Goal: Task Accomplishment & Management: Manage account settings

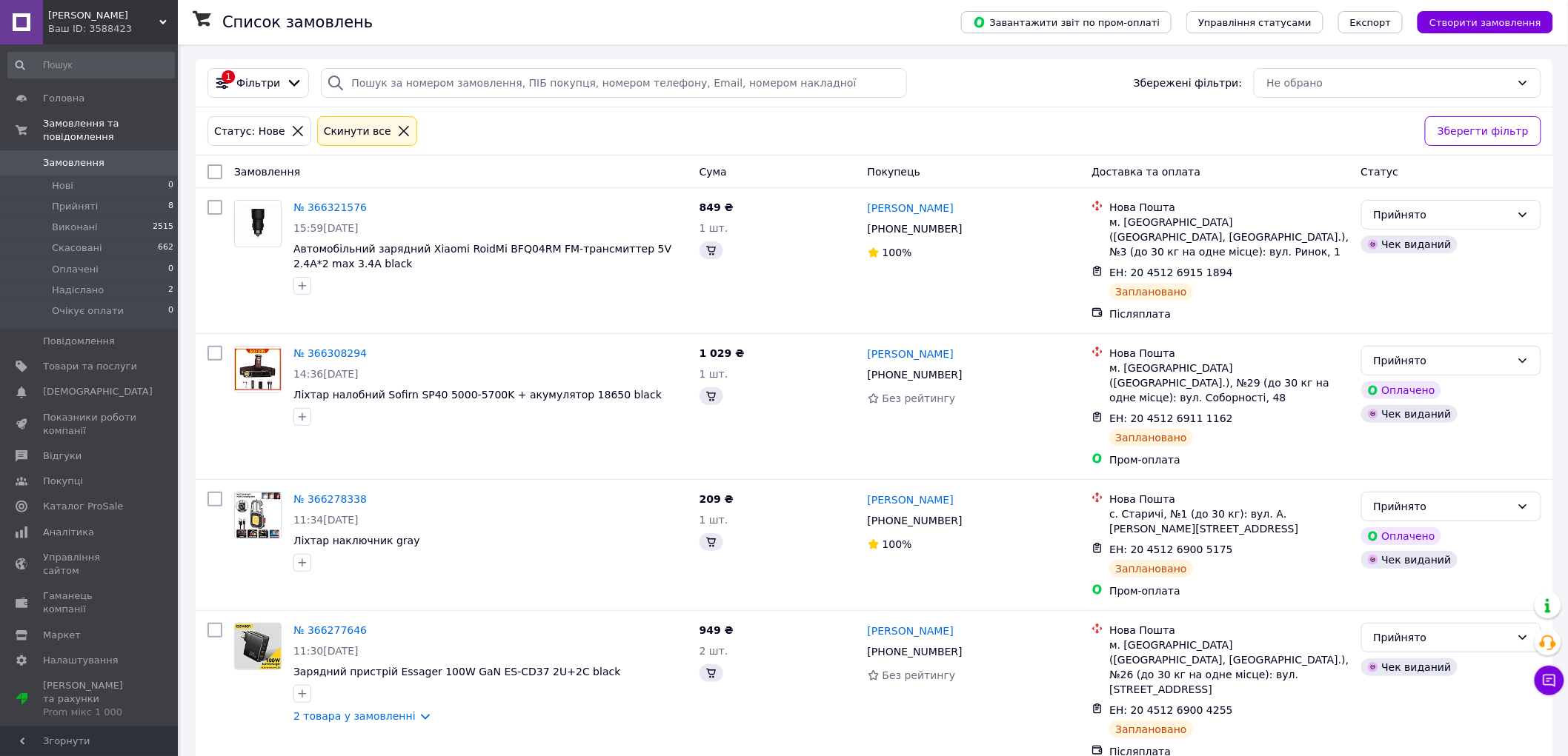
click at [394, 135] on div at bounding box center [403, 131] width 19 height 13
click at [397, 135] on icon at bounding box center [403, 131] width 13 height 13
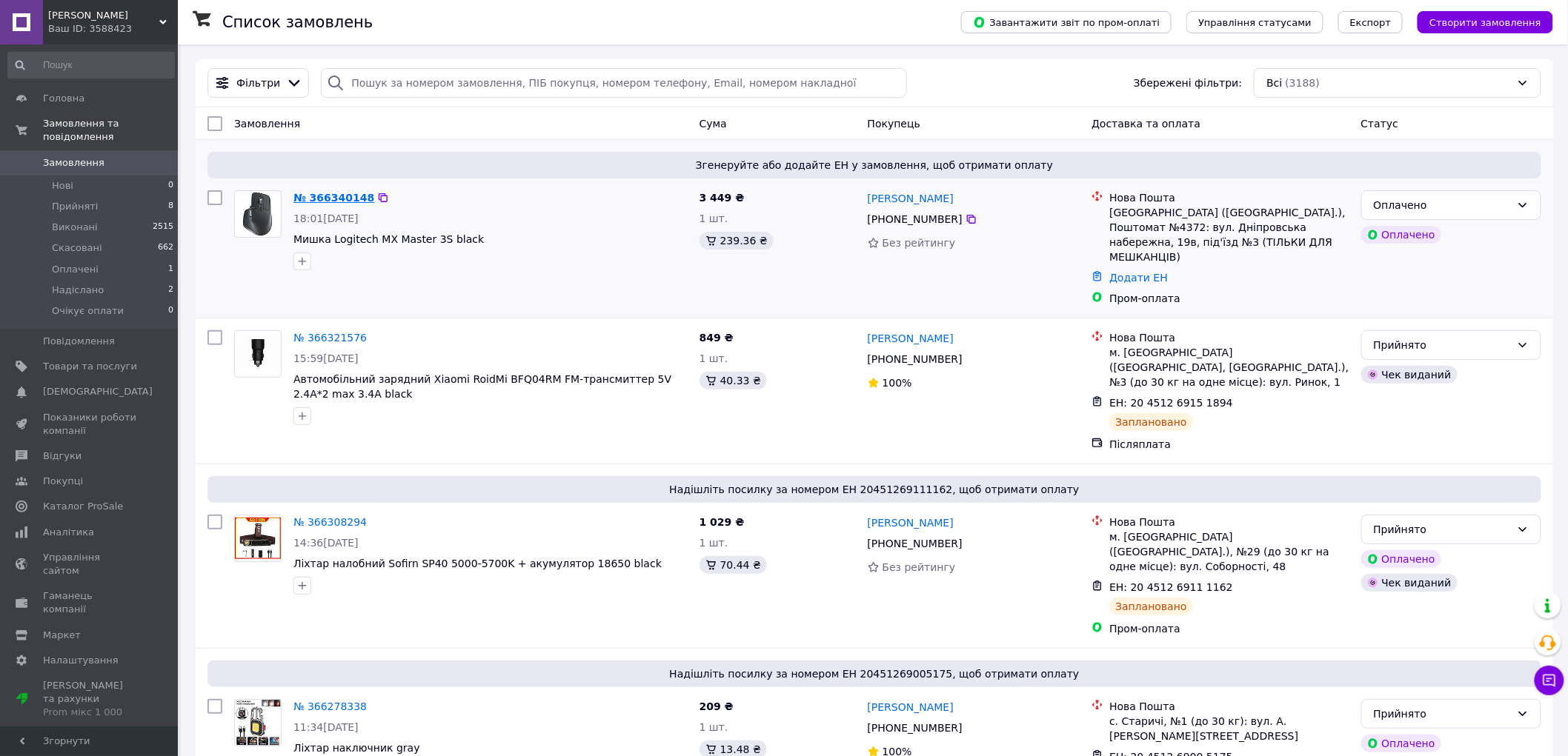
click at [334, 197] on link "№ 366340148" at bounding box center [334, 197] width 81 height 12
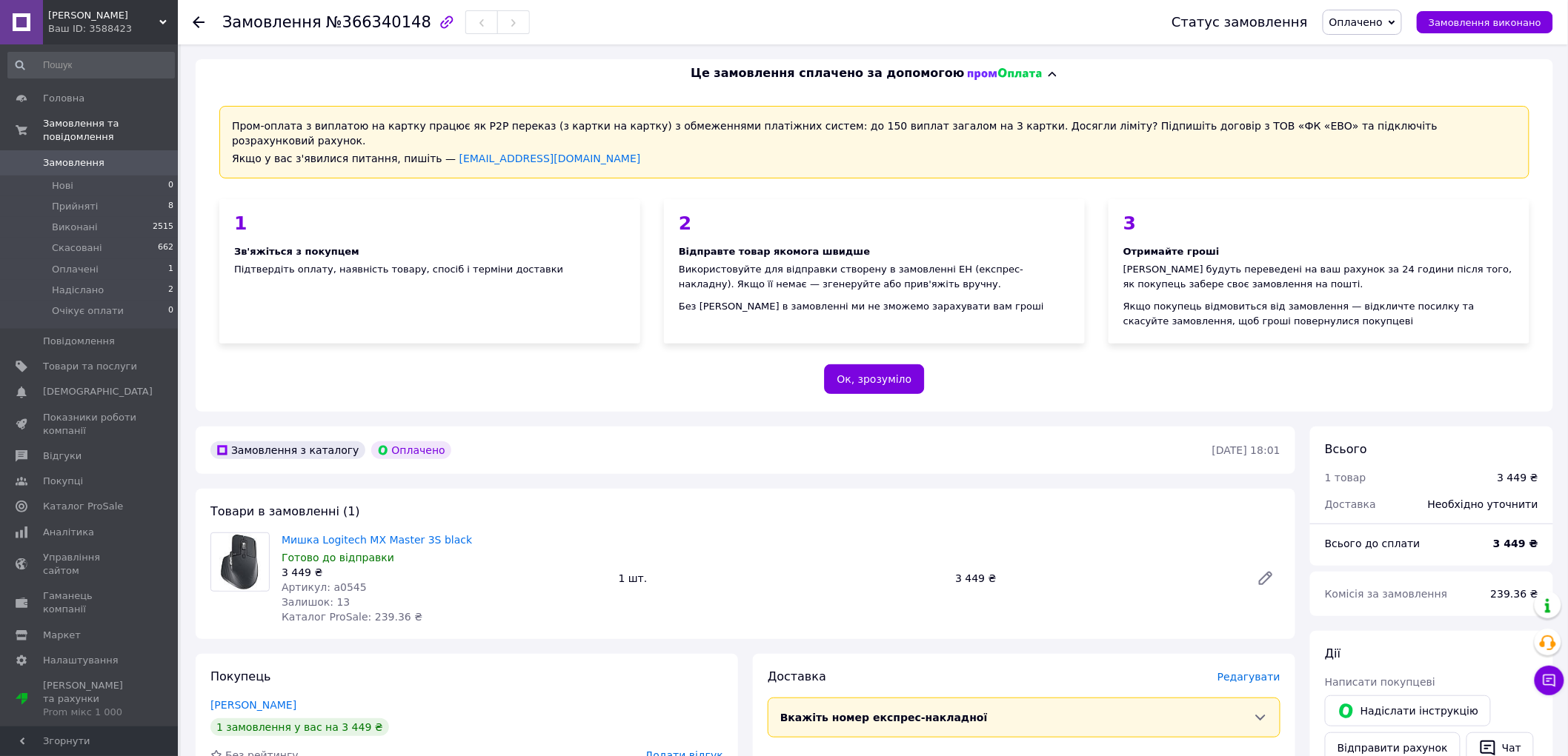
click at [1365, 25] on span "Оплачено" at bounding box center [1356, 22] width 53 height 12
click at [1362, 52] on li "Прийнято" at bounding box center [1366, 51] width 86 height 23
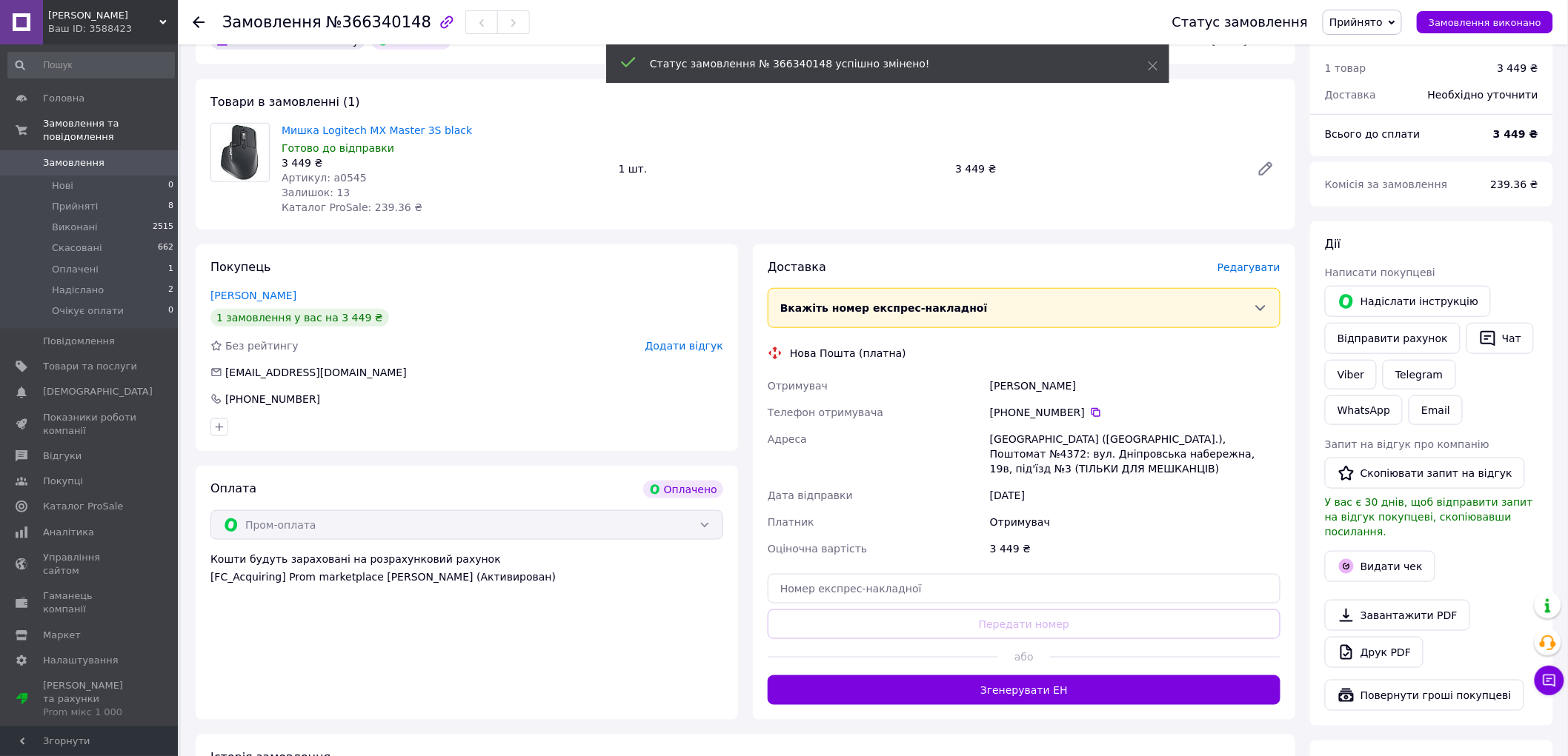
scroll to position [411, 0]
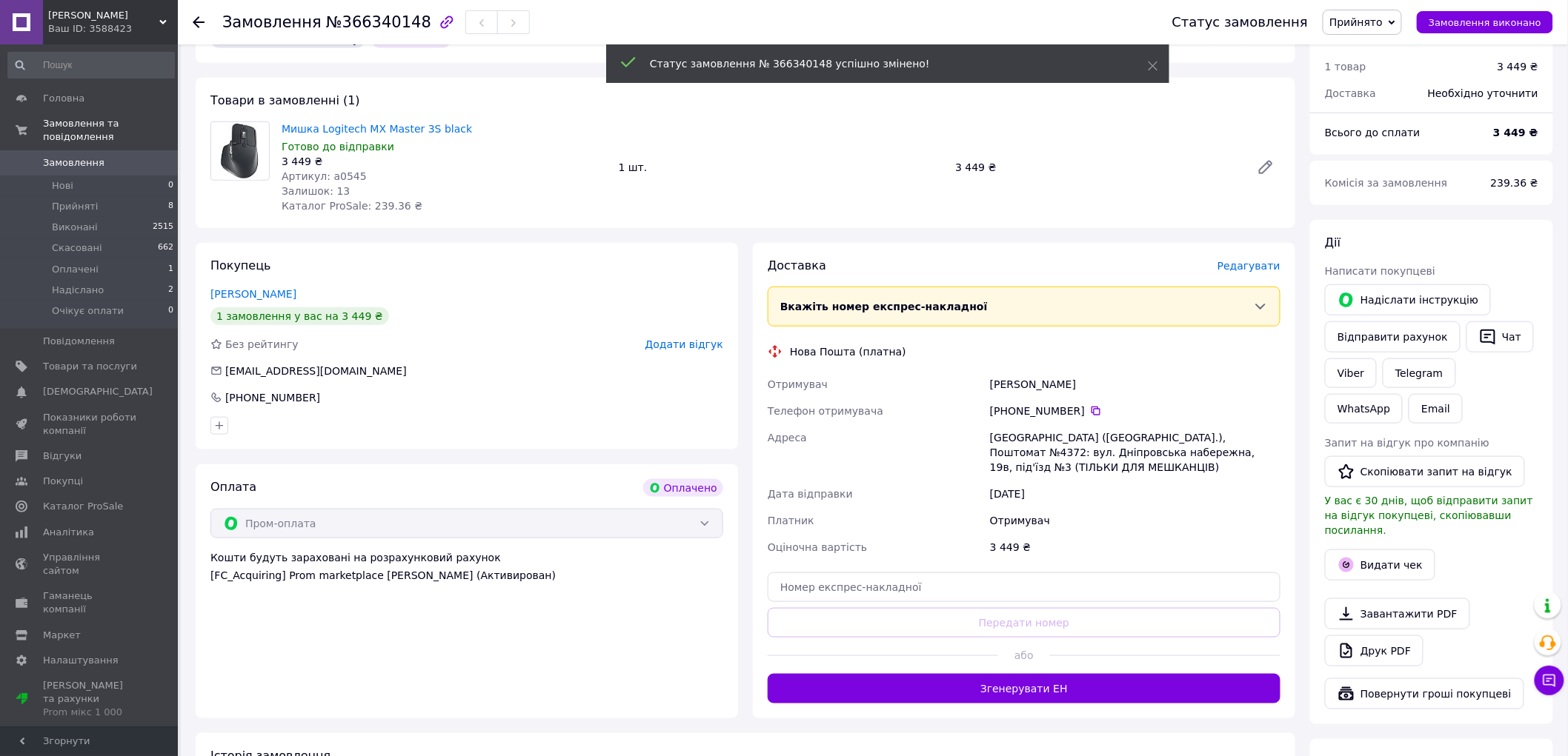
click at [1031, 674] on button "Згенерувати ЕН" at bounding box center [1024, 689] width 513 height 30
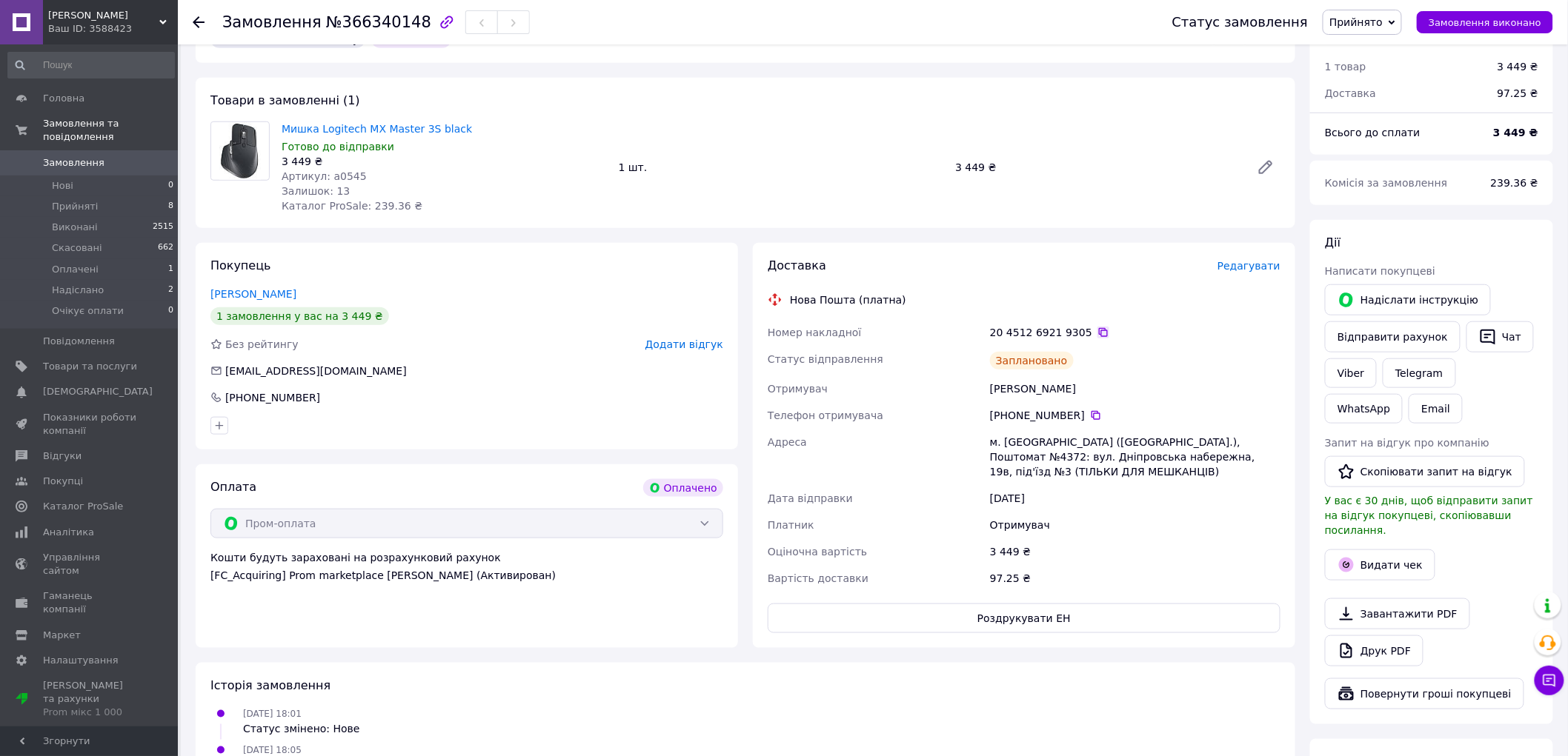
click at [1098, 327] on icon at bounding box center [1103, 332] width 12 height 12
drag, startPoint x: 423, startPoint y: 101, endPoint x: 363, endPoint y: 112, distance: 61.0
click at [363, 112] on div "Товари в замовленні (1) Мишка Logitech MX Master 3S black Готово до відправки 3…" at bounding box center [745, 153] width 1100 height 150
copy link "MX Master 3S"
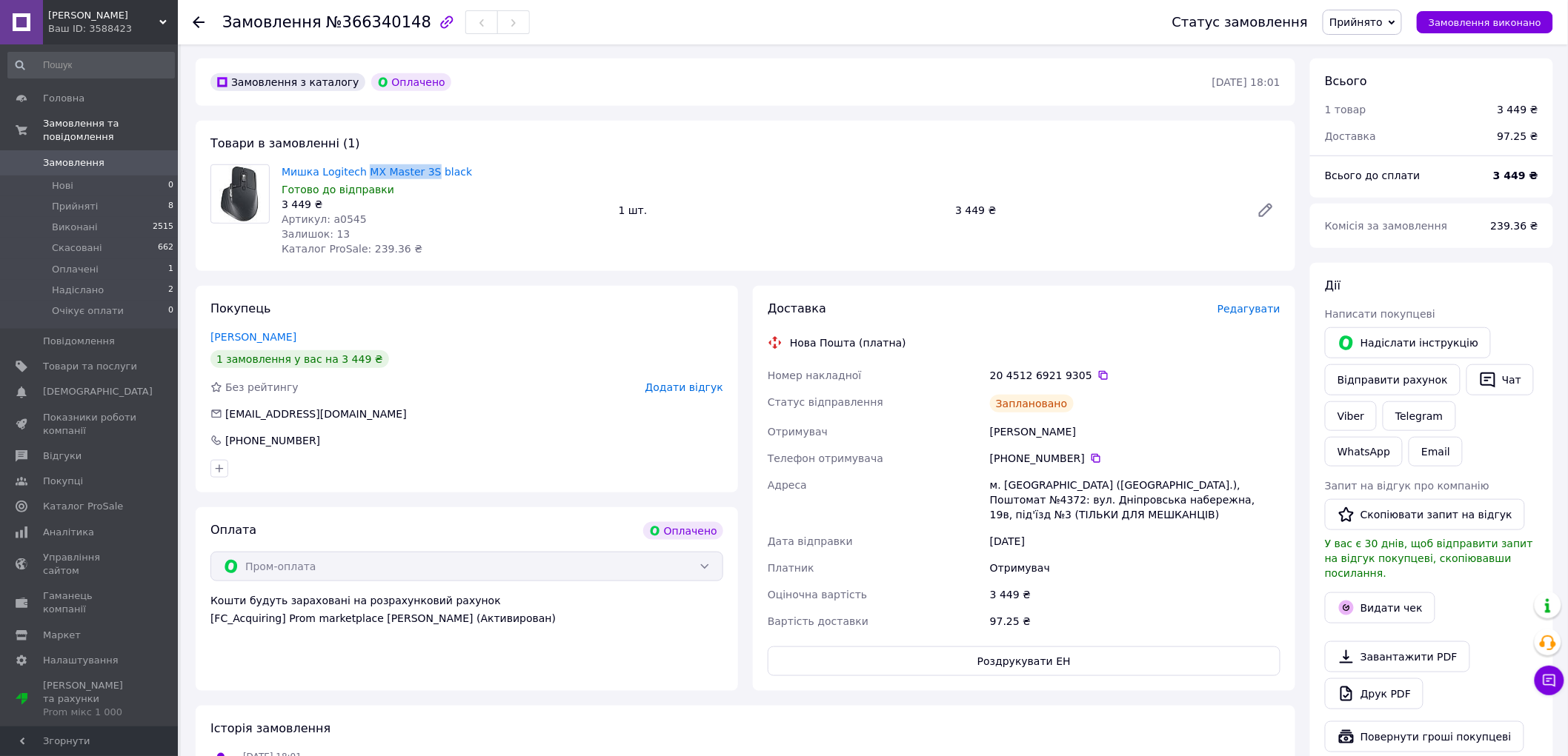
scroll to position [329, 0]
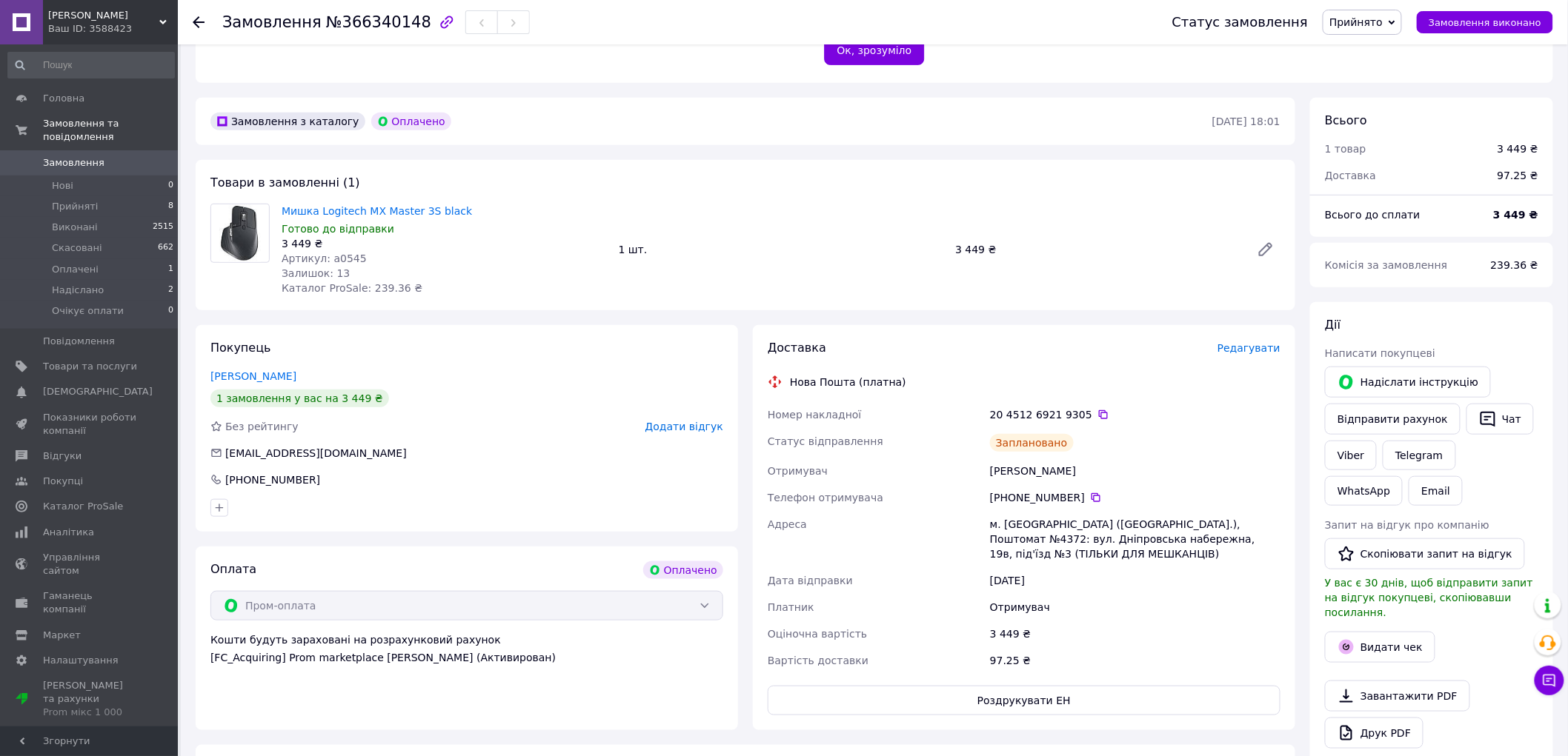
click at [910, 279] on div "Мишка Logitech MX Master 3S black Готово до відправки 3 449 ₴ Артикул: а0545 За…" at bounding box center [781, 250] width 1011 height 98
click at [878, 301] on div "Замовлення з каталогу Оплачено 12.10.2025 • 18:01 Товари в замовленні (1) Мишка…" at bounding box center [745, 628] width 1115 height 1061
click at [1361, 666] on div at bounding box center [1432, 669] width 220 height 6
click at [1361, 631] on button "Видати чек" at bounding box center [1380, 647] width 111 height 31
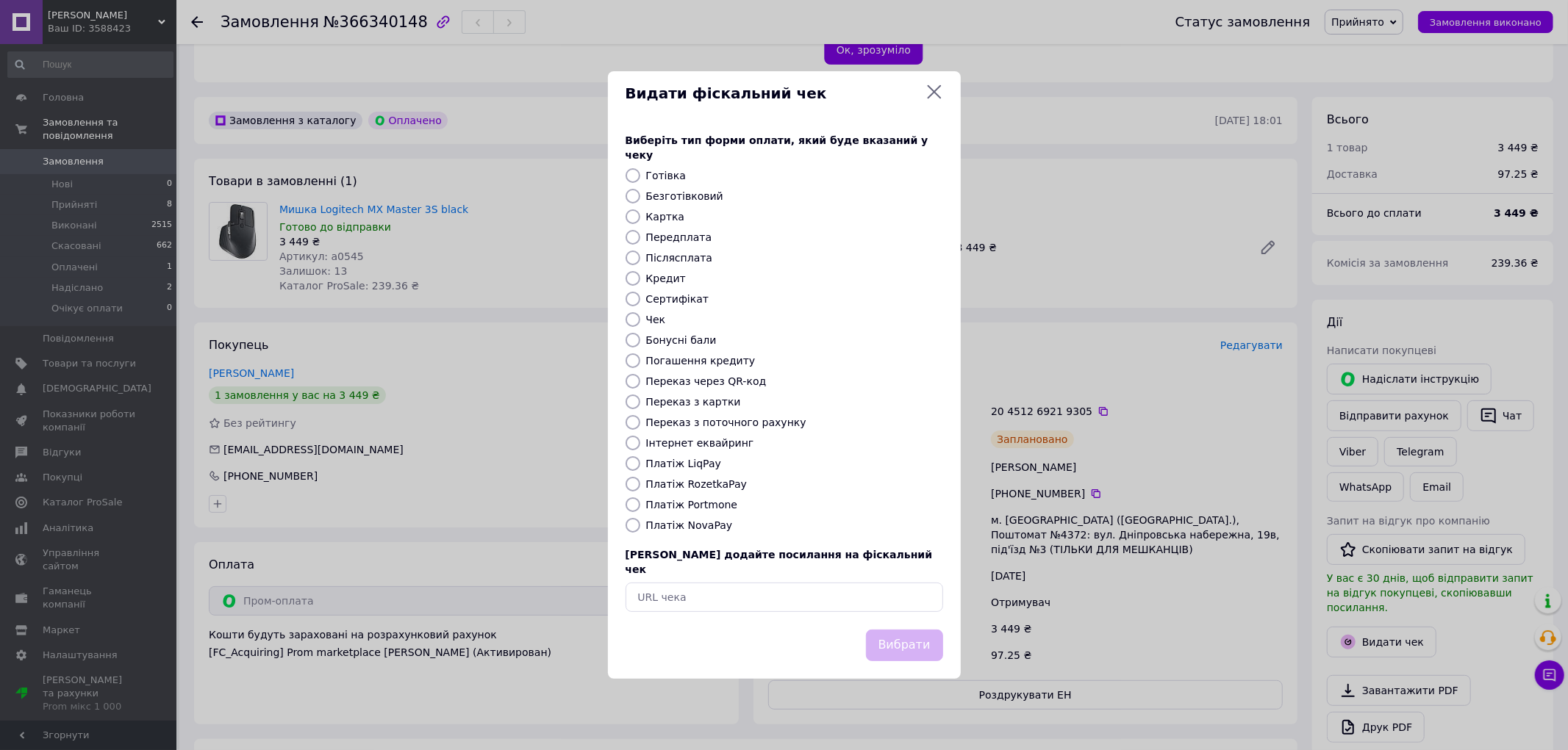
click at [638, 487] on input "Платіж RozetkaPay" at bounding box center [633, 484] width 15 height 15
radio input "true"
click at [879, 630] on button "Вибрати" at bounding box center [905, 645] width 77 height 32
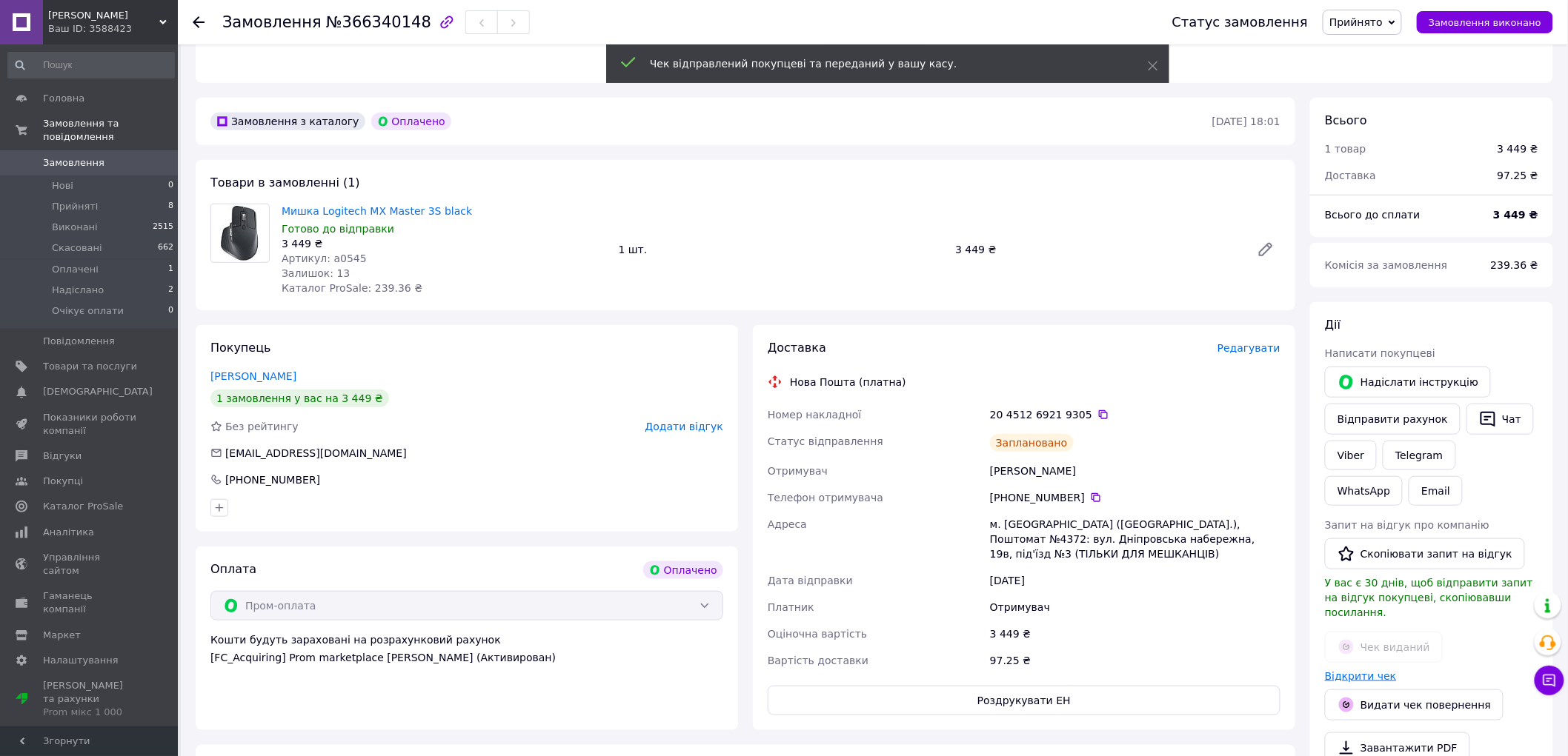
click at [1369, 670] on link "Відкрити чек" at bounding box center [1361, 676] width 72 height 12
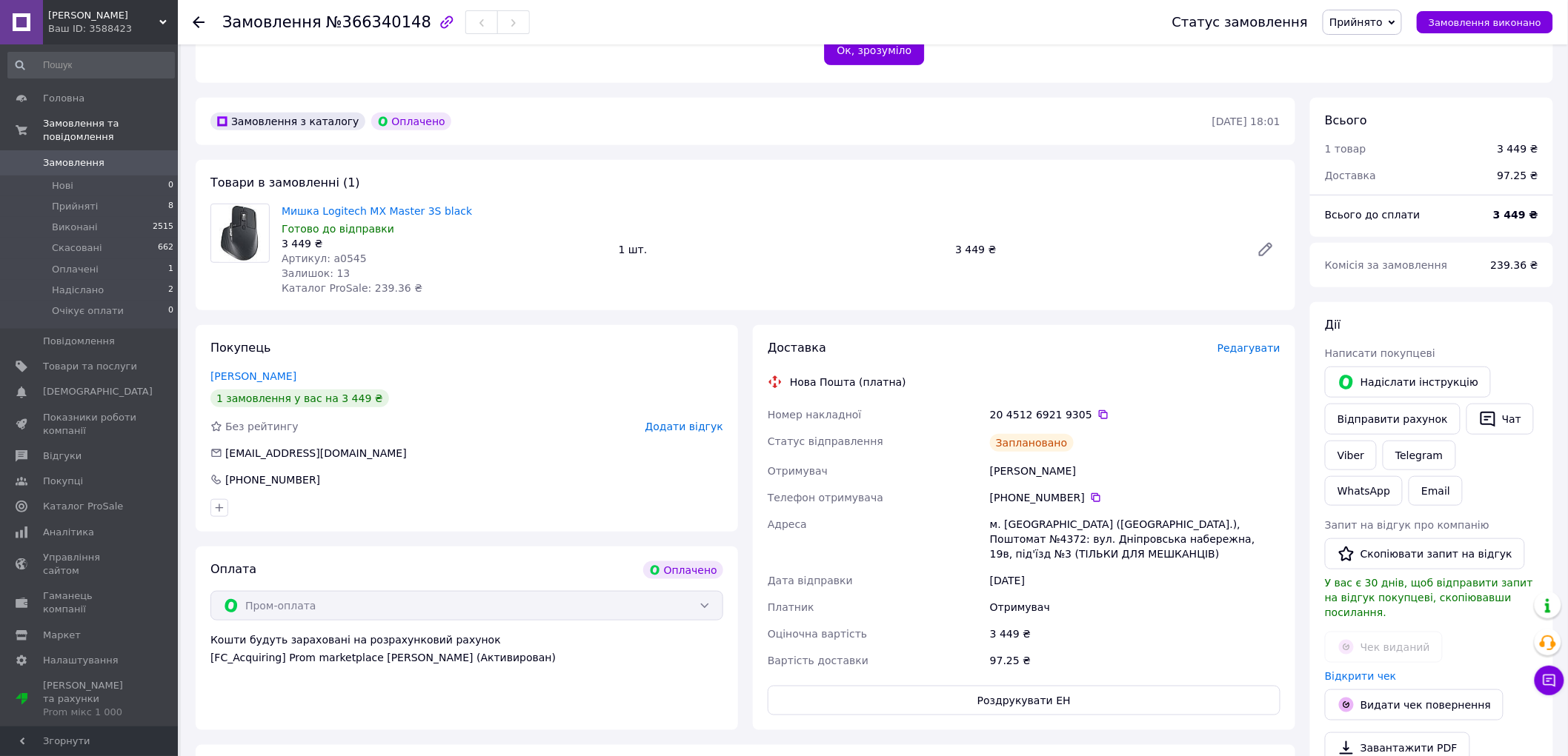
click at [50, 156] on span "Замовлення" at bounding box center [73, 163] width 62 height 13
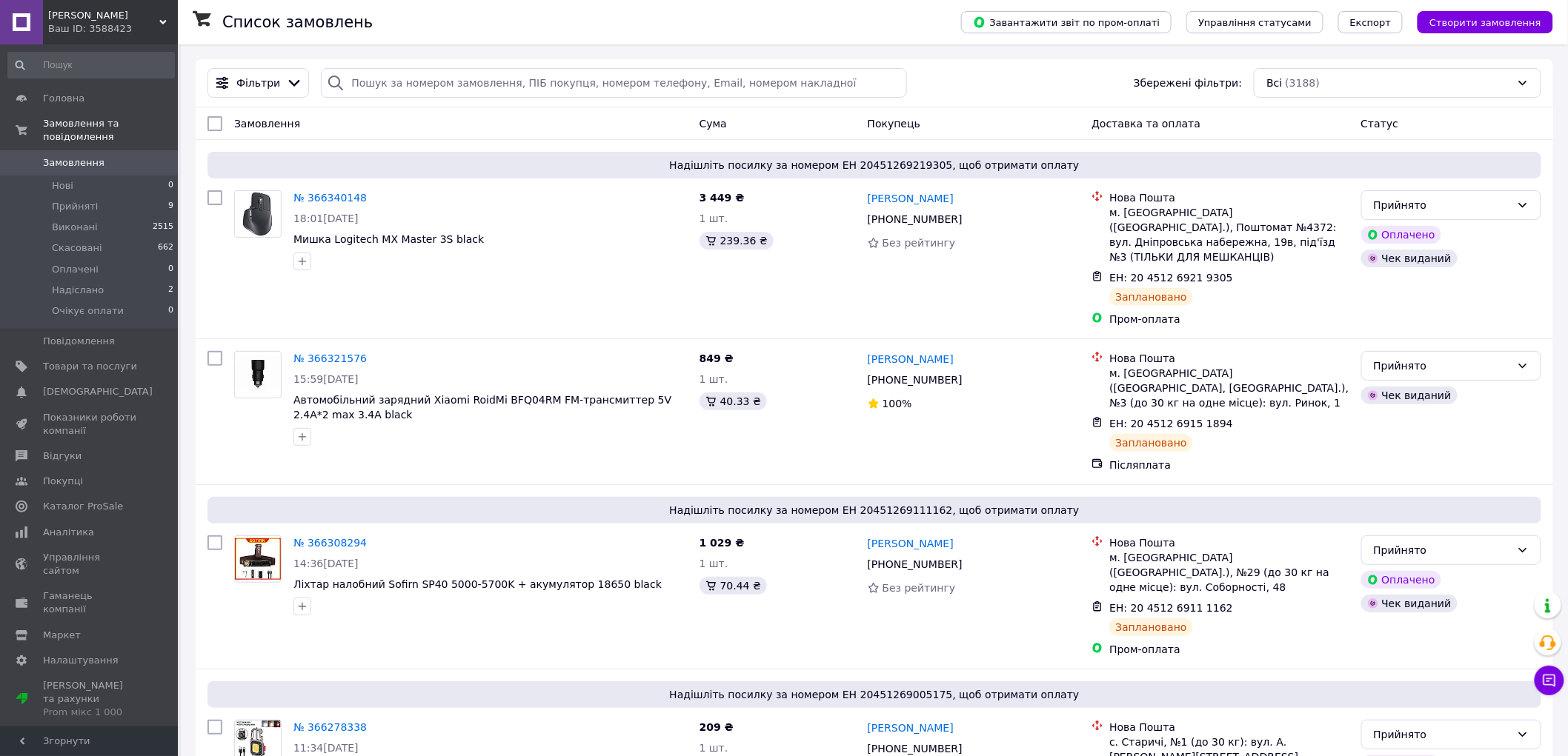
click at [69, 156] on span "Замовлення" at bounding box center [73, 163] width 62 height 13
click at [78, 200] on span "Прийняті" at bounding box center [75, 206] width 46 height 13
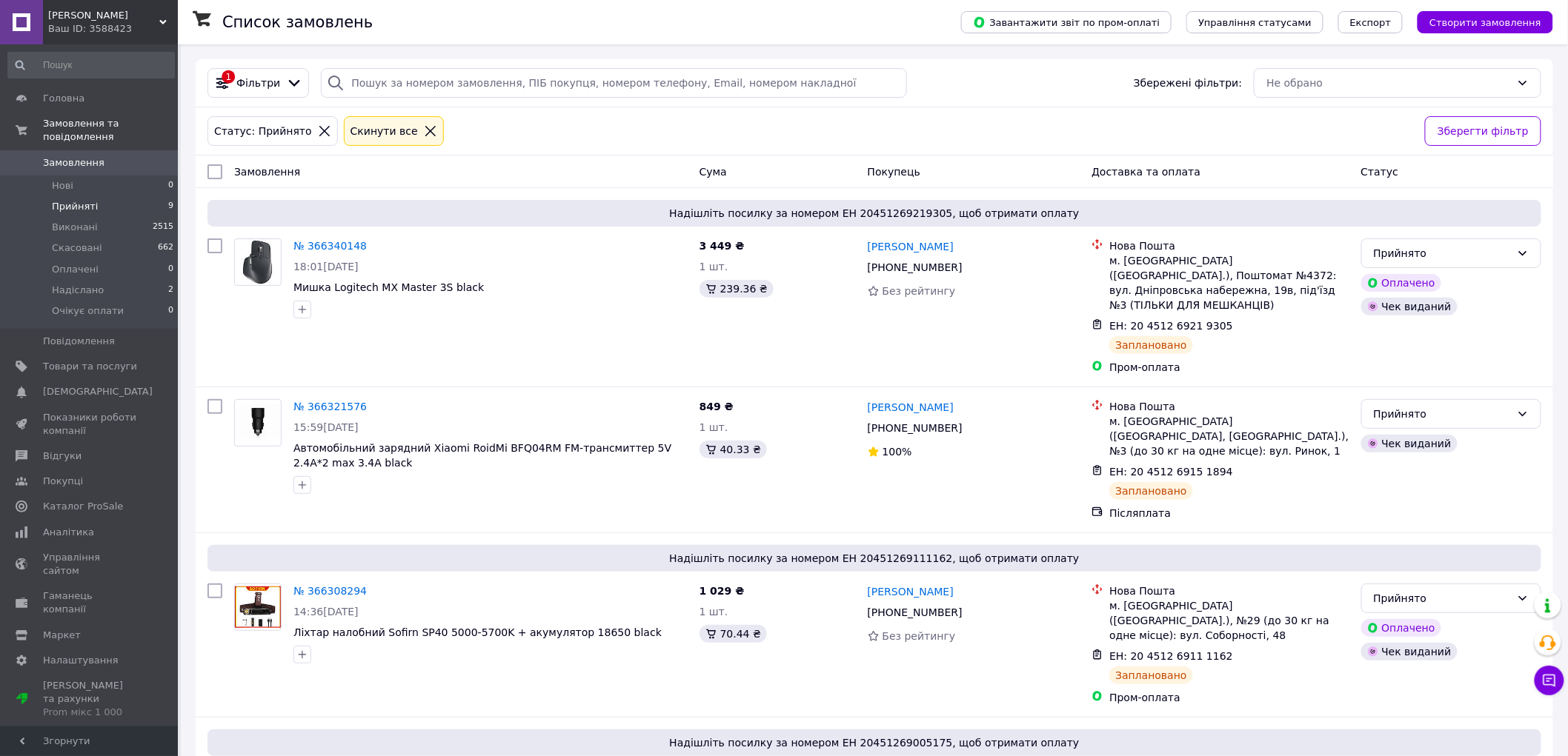
click at [218, 172] on input "checkbox" at bounding box center [214, 171] width 15 height 15
checkbox input "true"
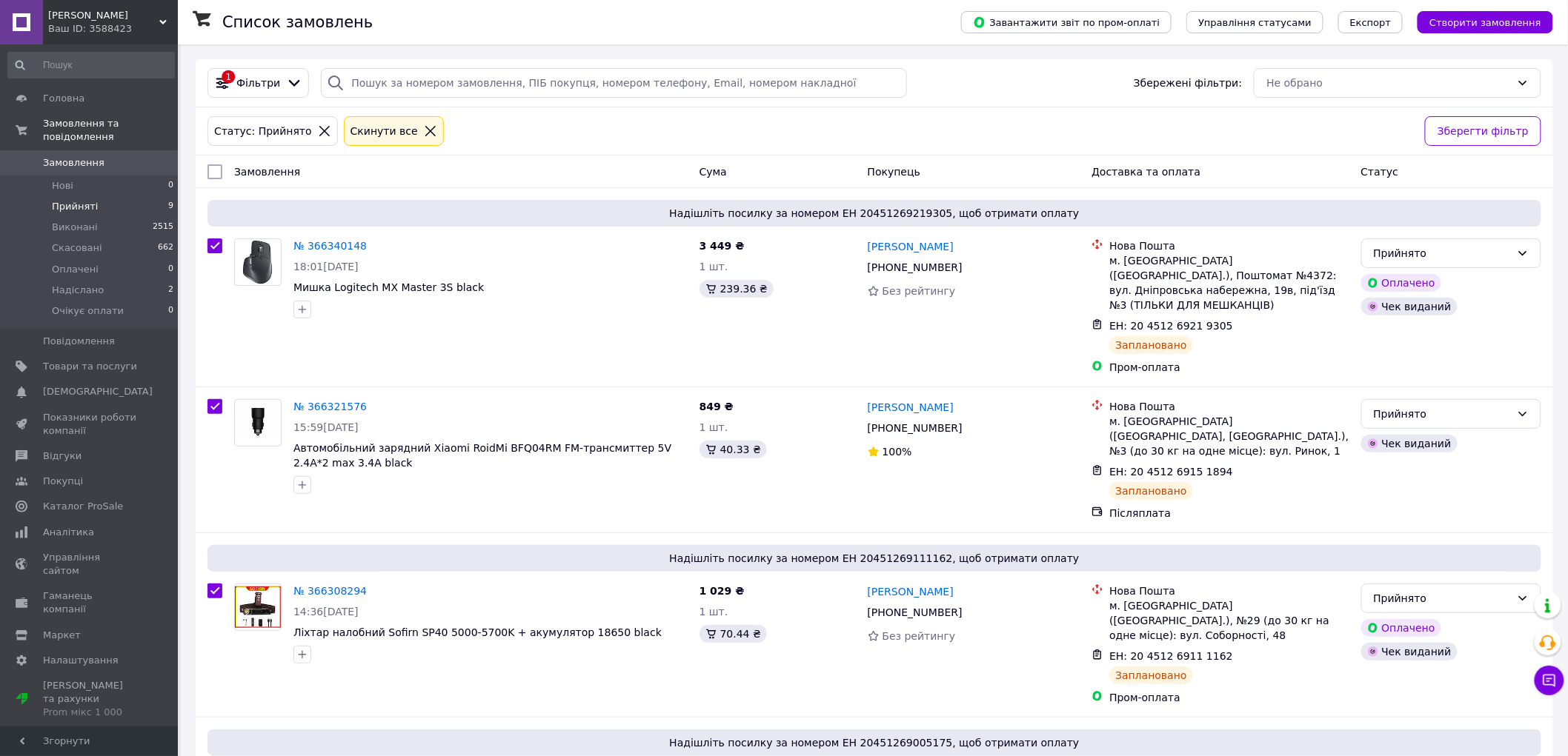
checkbox input "true"
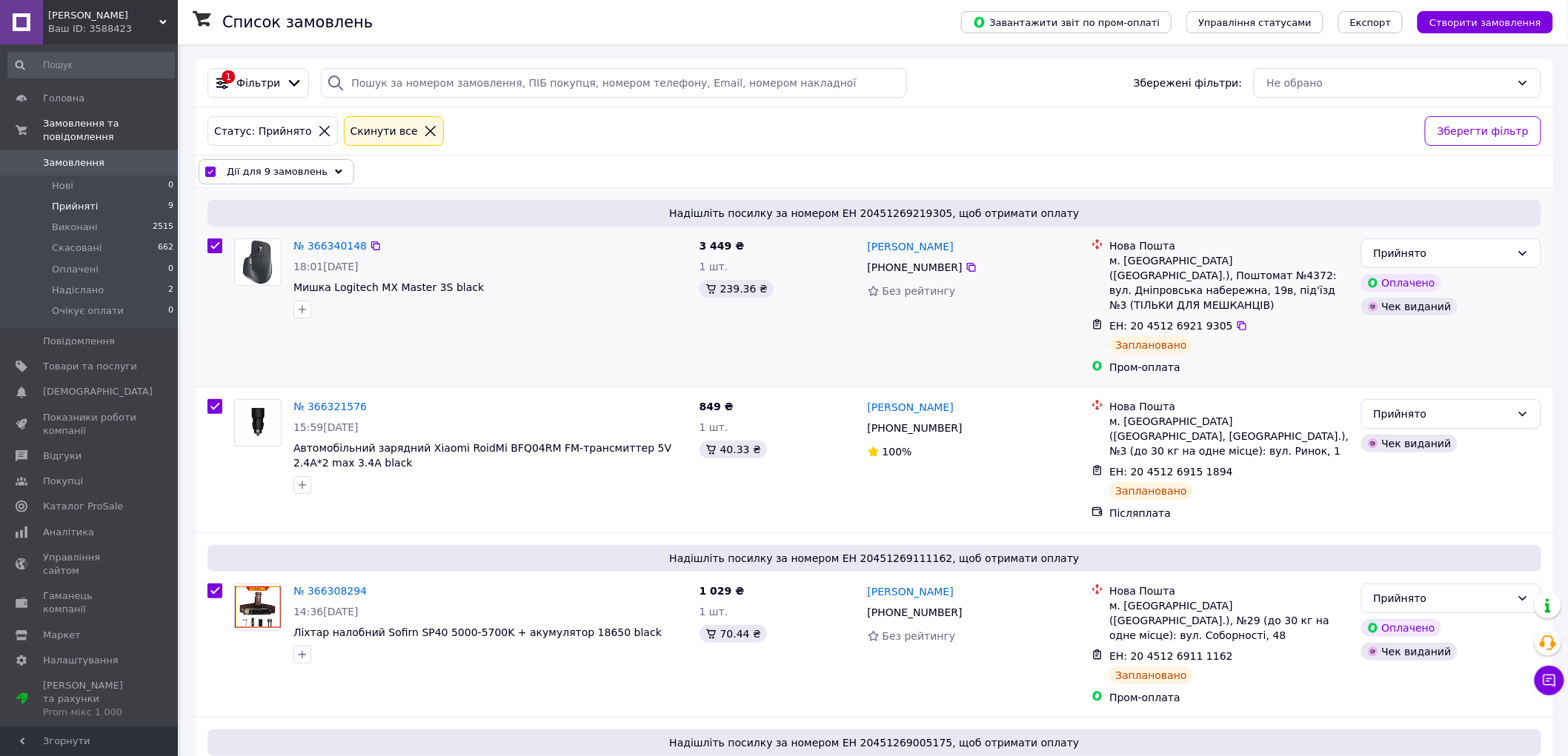
click at [218, 251] on input "checkbox" at bounding box center [214, 245] width 15 height 15
checkbox input "false"
click at [317, 176] on div "Дії для 8 замовлень" at bounding box center [277, 172] width 156 height 25
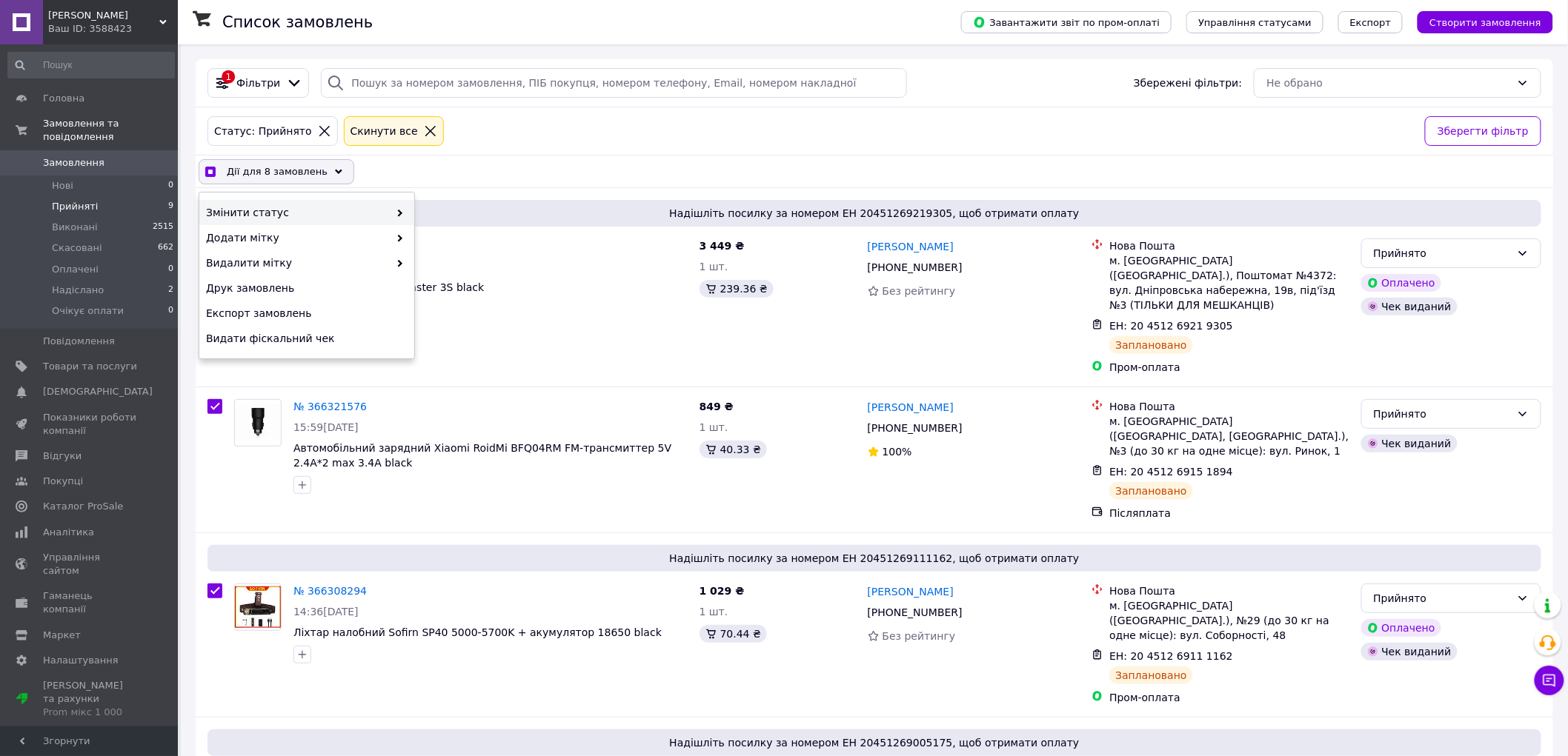
click at [389, 210] on span at bounding box center [396, 212] width 15 height 15
checkbox input "true"
click at [453, 313] on div "Надіслано" at bounding box center [522, 313] width 215 height 25
checkbox input "false"
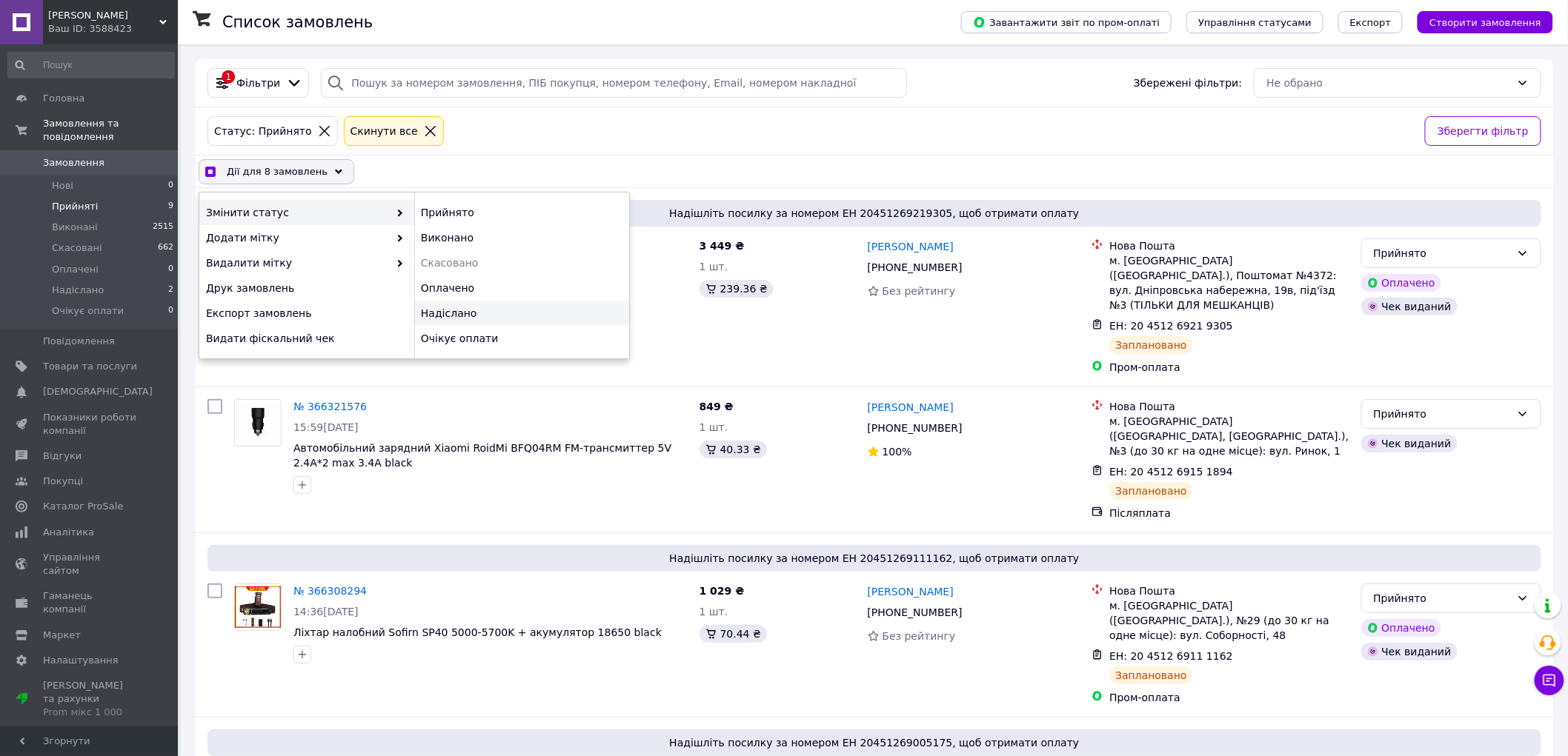
checkbox input "false"
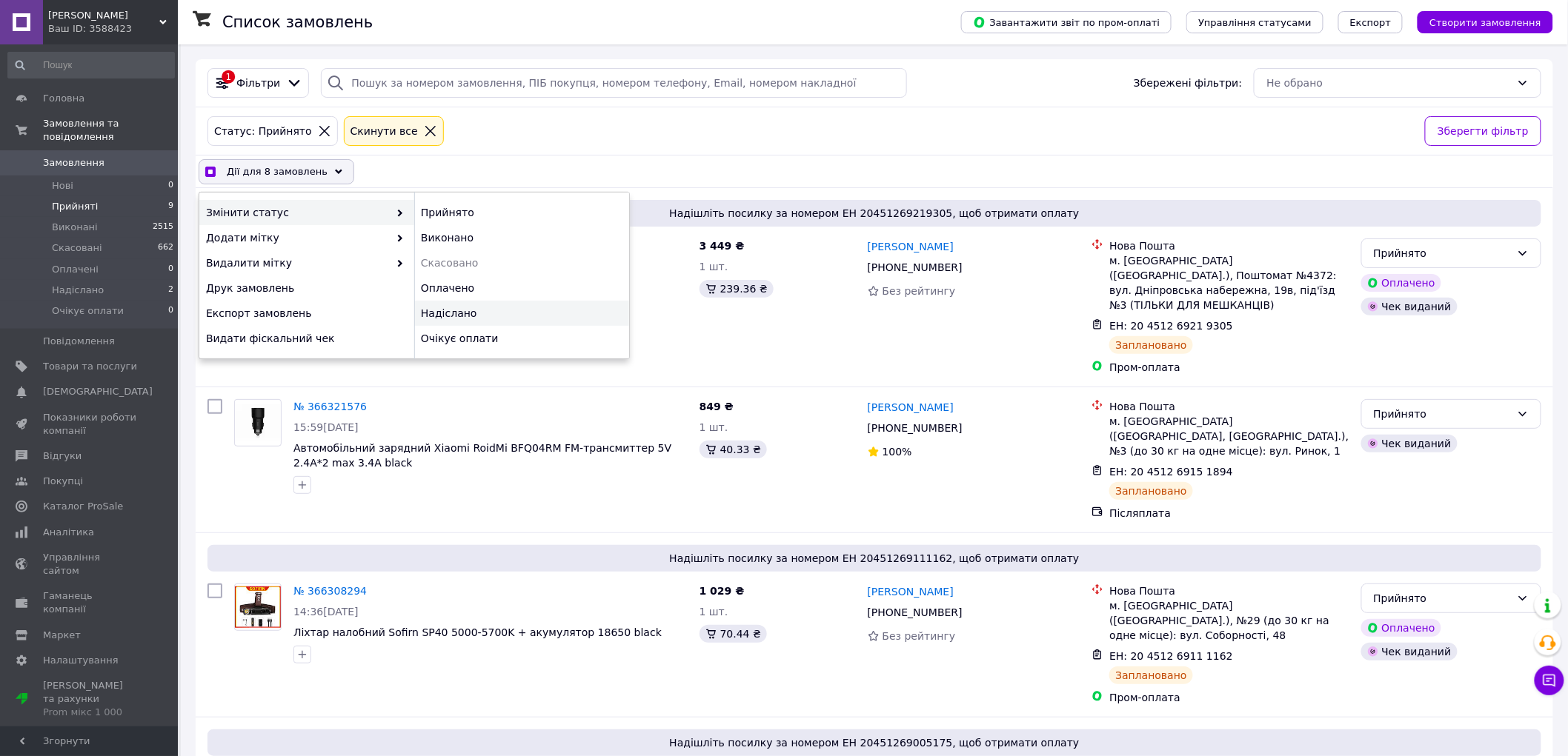
checkbox input "false"
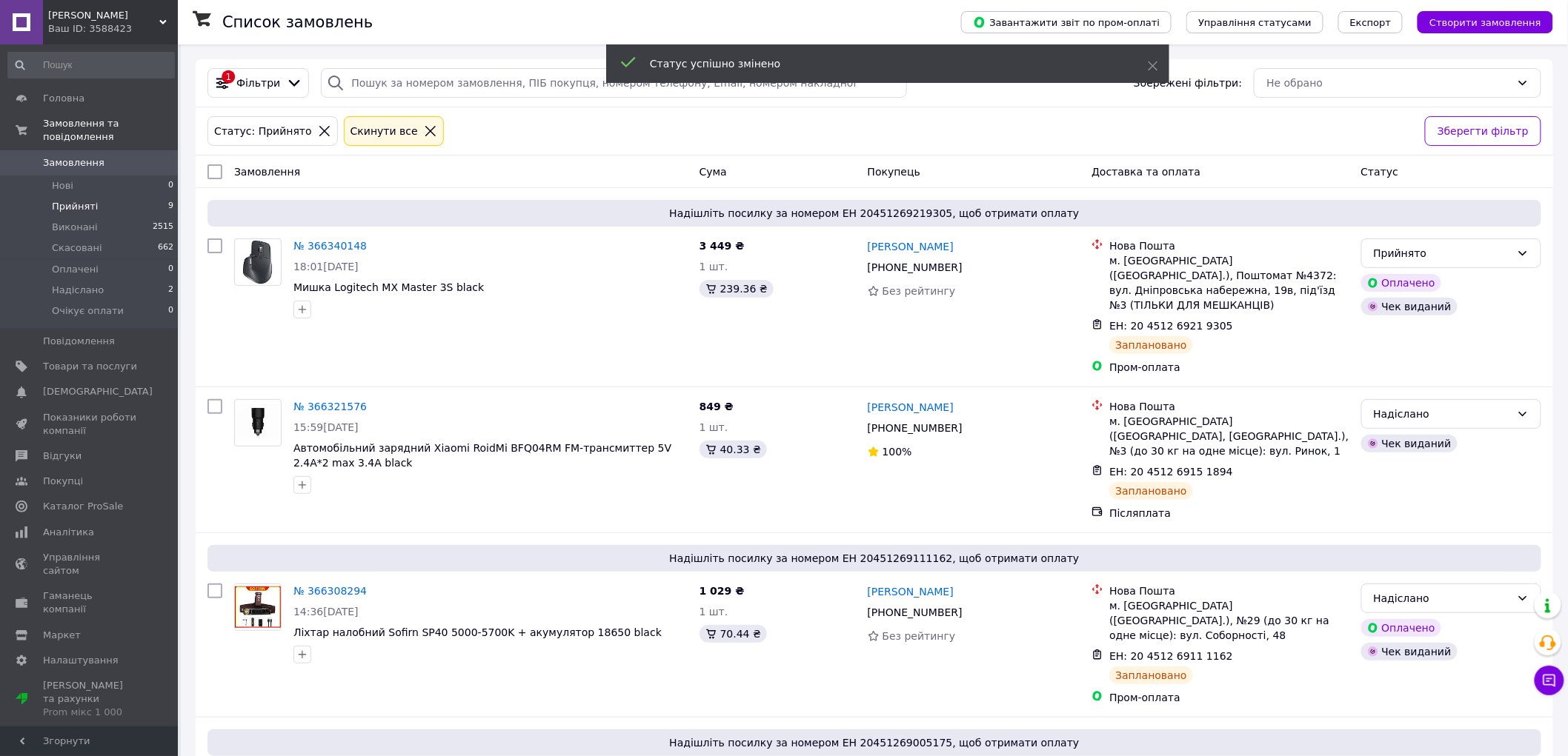
click at [100, 156] on link "Замовлення 0" at bounding box center [91, 163] width 182 height 25
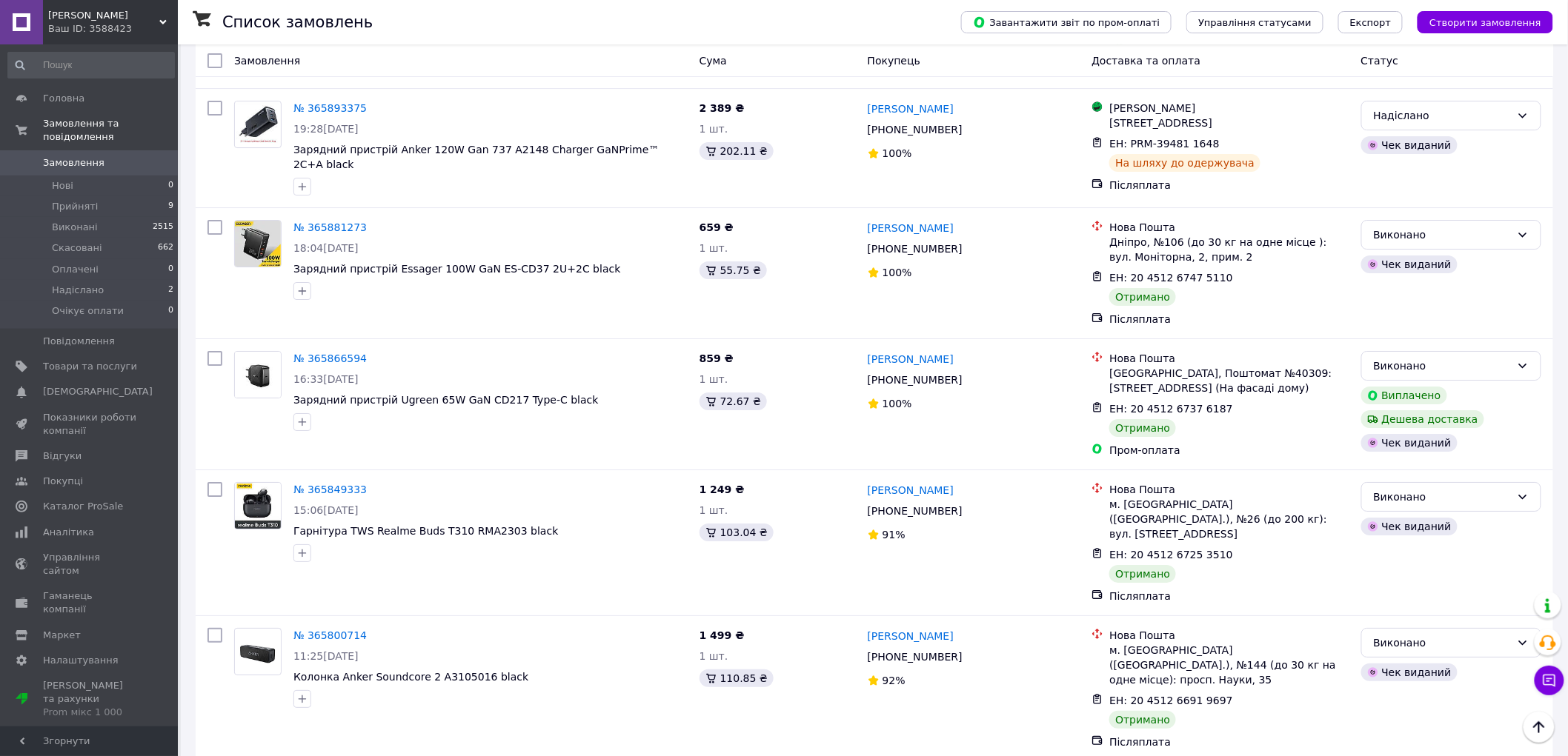
scroll to position [2139, 0]
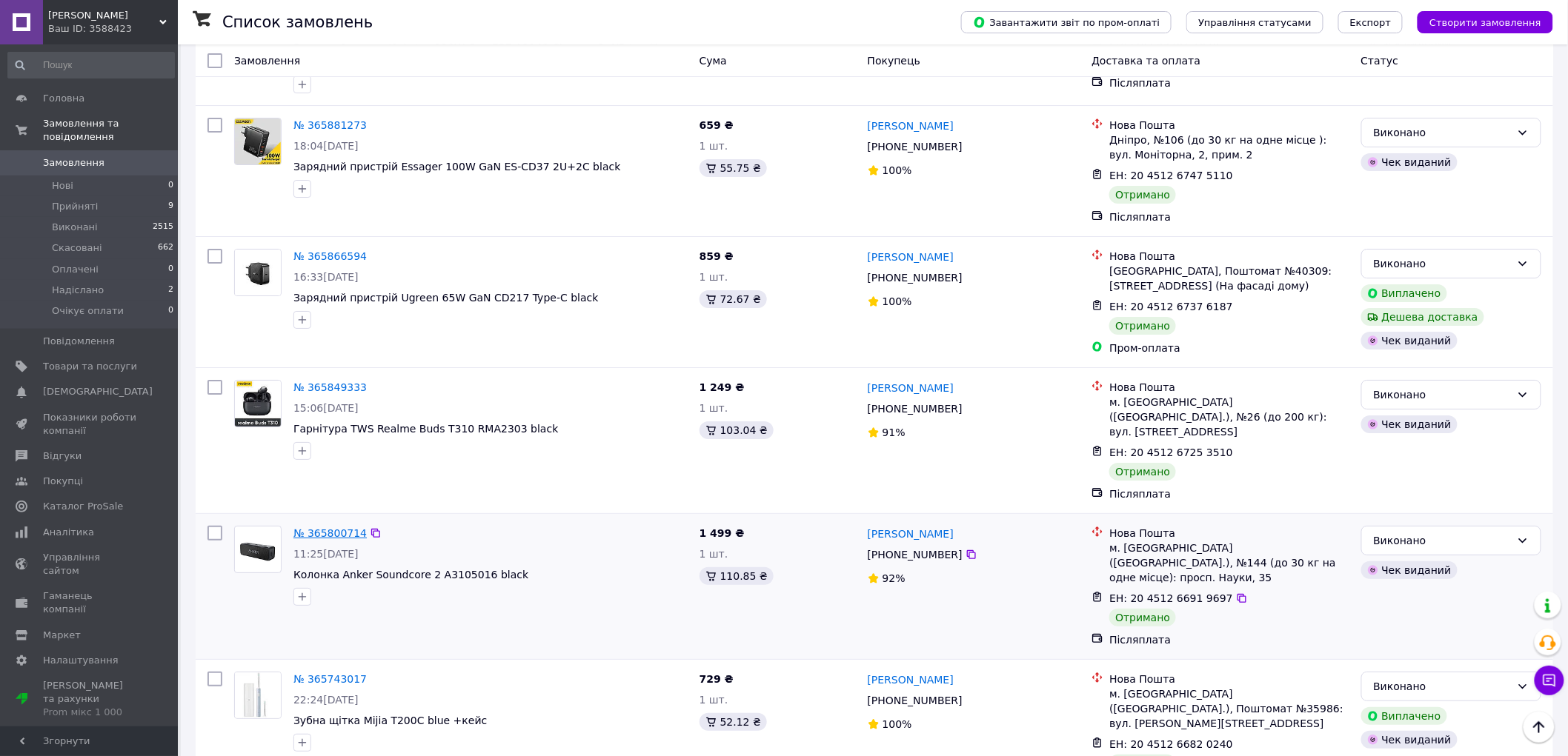
click at [341, 527] on link "№ 365800714" at bounding box center [330, 533] width 73 height 12
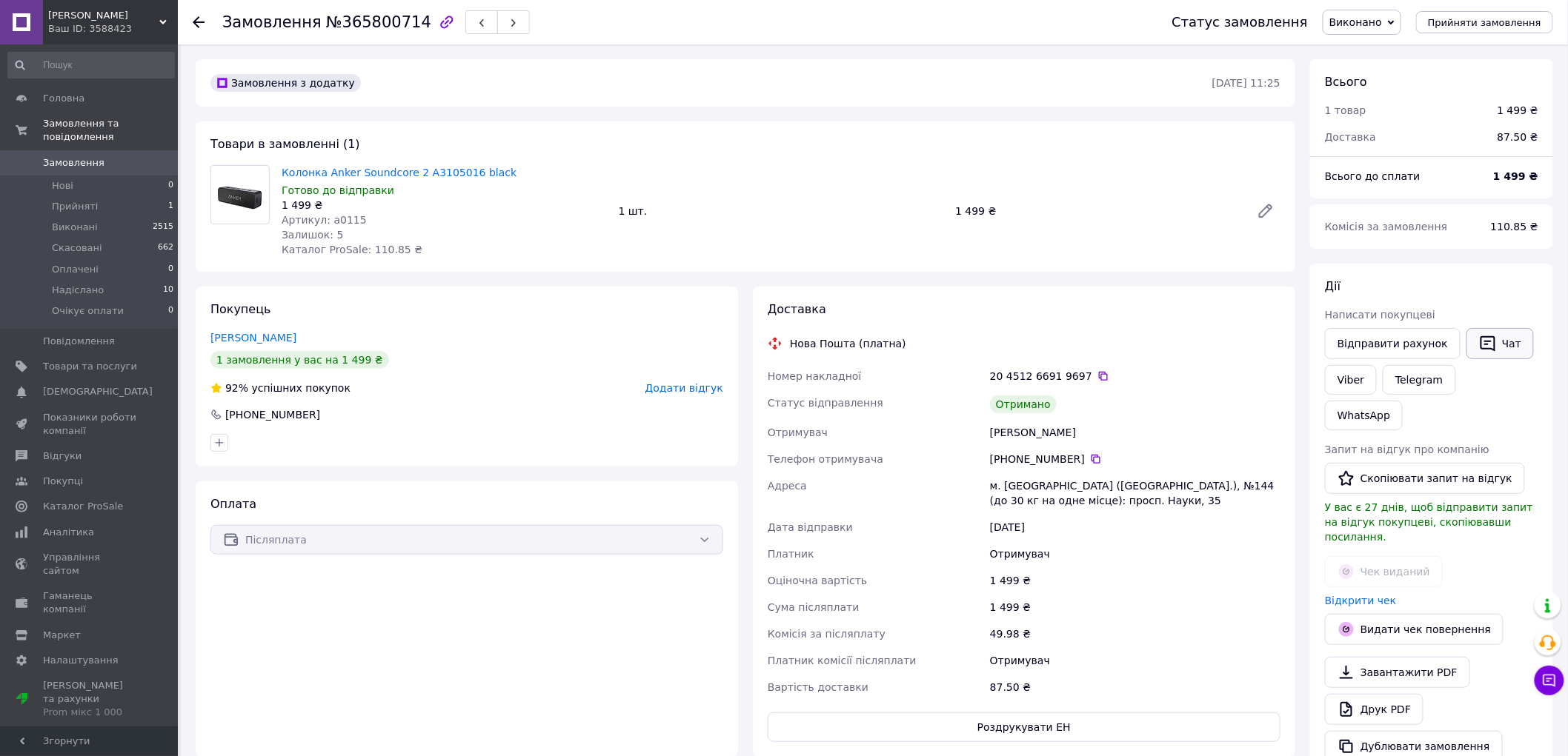
click at [1492, 335] on button "Чат" at bounding box center [1500, 343] width 68 height 31
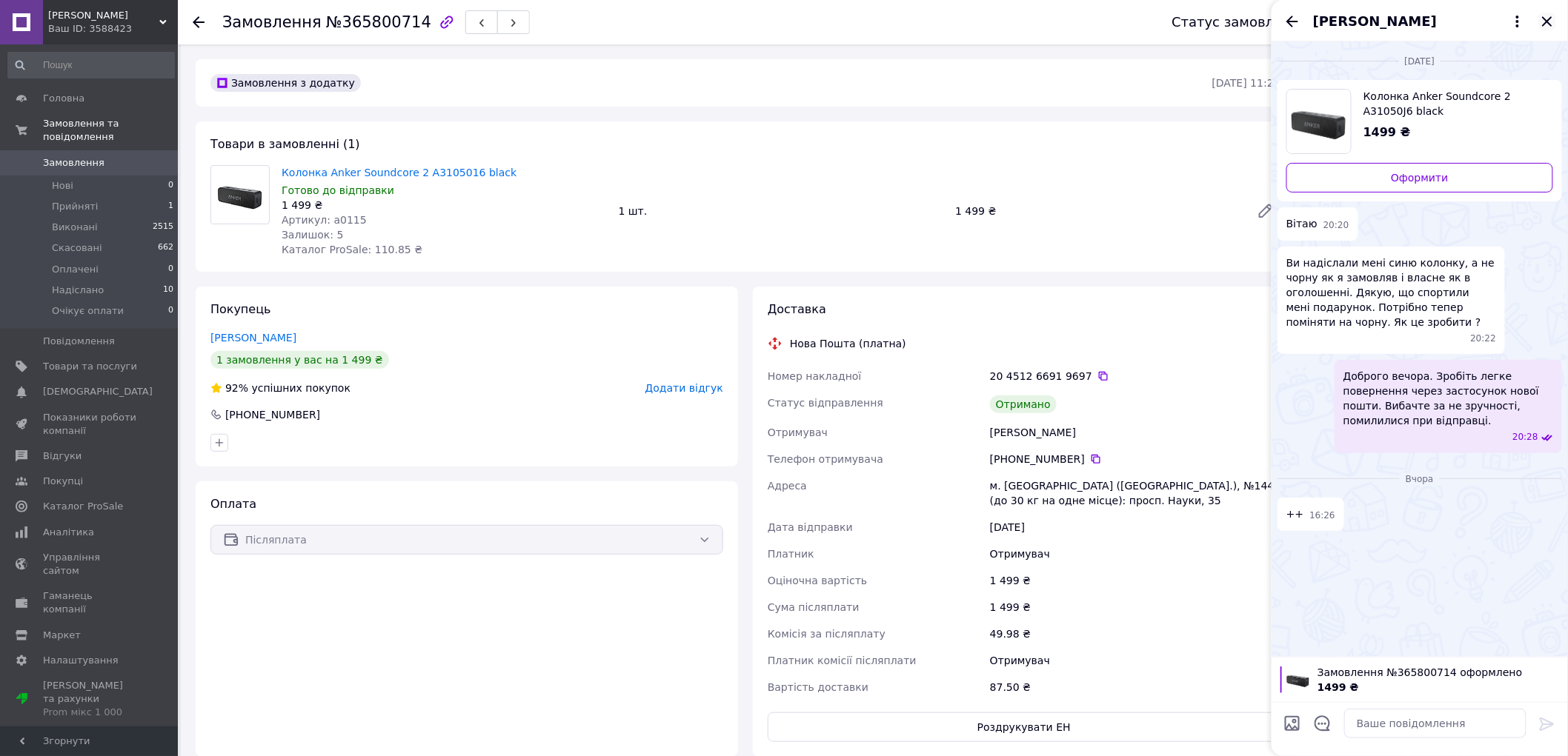
click at [1549, 24] on icon "Закрити" at bounding box center [1547, 21] width 18 height 18
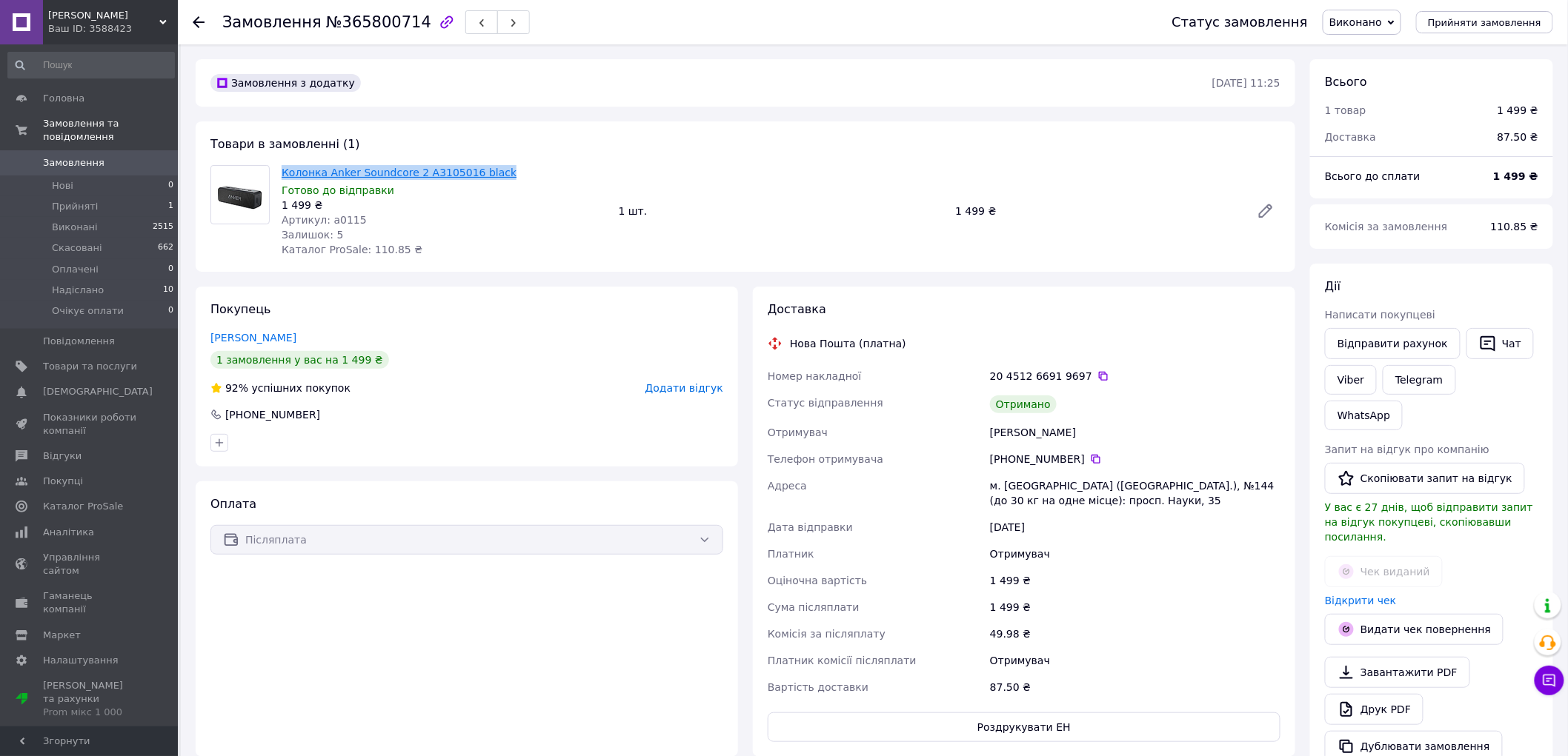
drag, startPoint x: 492, startPoint y: 172, endPoint x: 283, endPoint y: 175, distance: 209.0
click at [283, 175] on span "Колонка Anker Soundcore 2 A3105016 black" at bounding box center [444, 172] width 326 height 15
copy link "Колонка Anker Soundcore 2 A3105016 black"
click at [1091, 463] on icon at bounding box center [1095, 459] width 9 height 9
click at [1013, 431] on div "Колодій Ярослав" at bounding box center [1135, 432] width 297 height 26
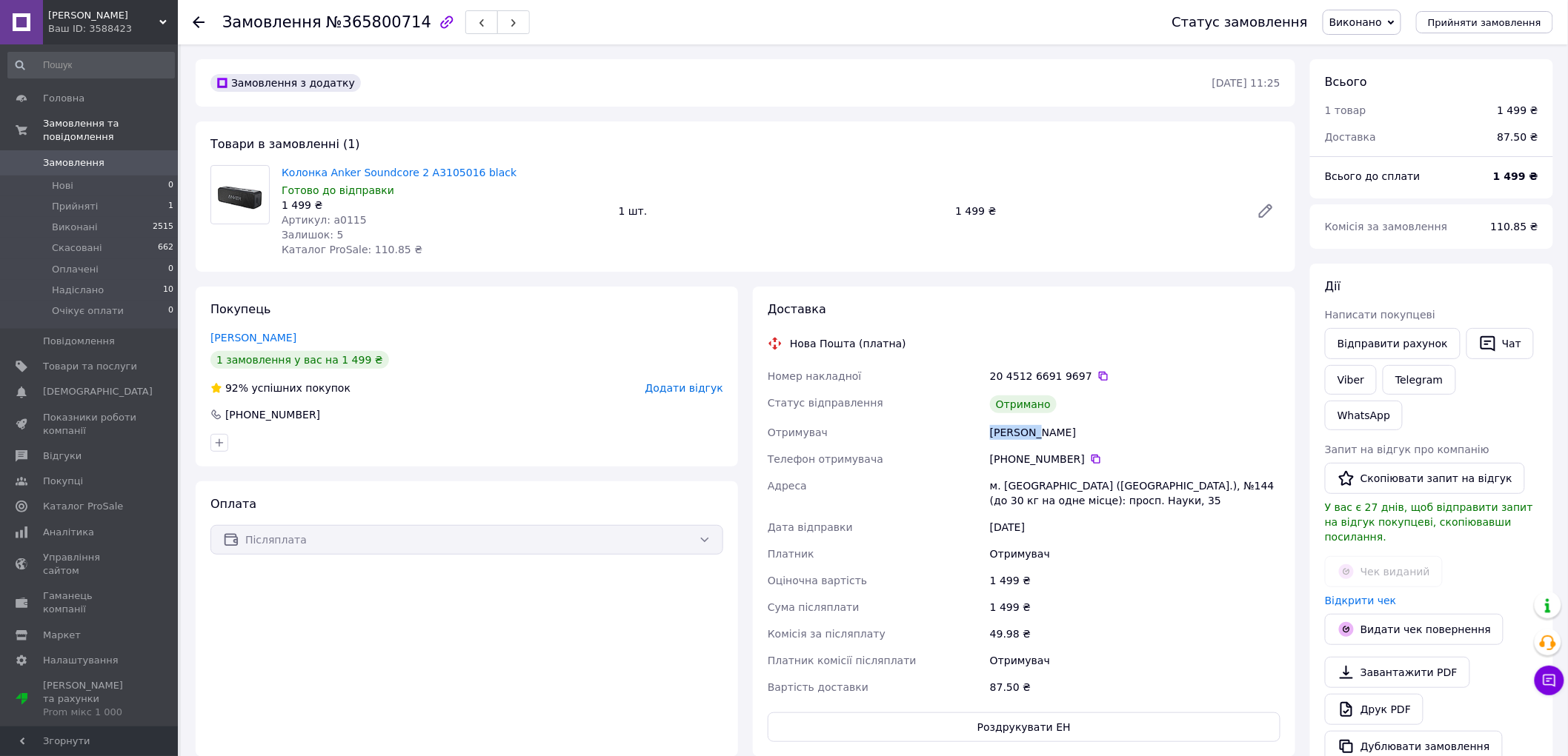
click at [1013, 431] on div "Колодій Ярослав" at bounding box center [1135, 432] width 297 height 26
copy div "Колодій"
click at [1045, 430] on div "Колодій Ярослав" at bounding box center [1135, 432] width 297 height 26
copy div "Ярослав"
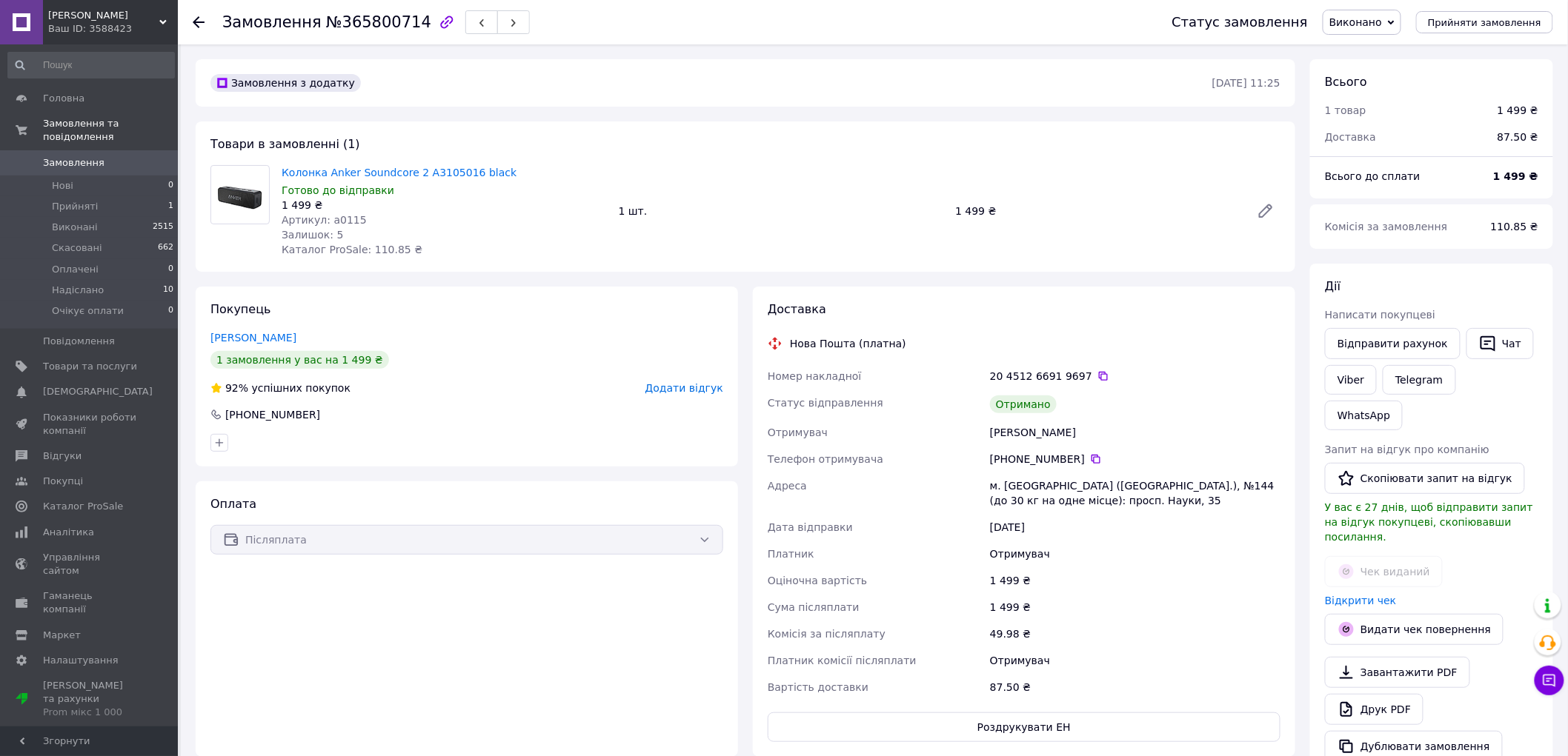
click at [1012, 484] on div "м. [GEOGRAPHIC_DATA] ([GEOGRAPHIC_DATA].), №144 (до 30 кг на одне місце): просп…" at bounding box center [1135, 493] width 297 height 41
copy div "Київ"
click at [1120, 487] on div "м. [GEOGRAPHIC_DATA] ([GEOGRAPHIC_DATA].), №144 (до 30 кг на одне місце): просп…" at bounding box center [1135, 493] width 297 height 41
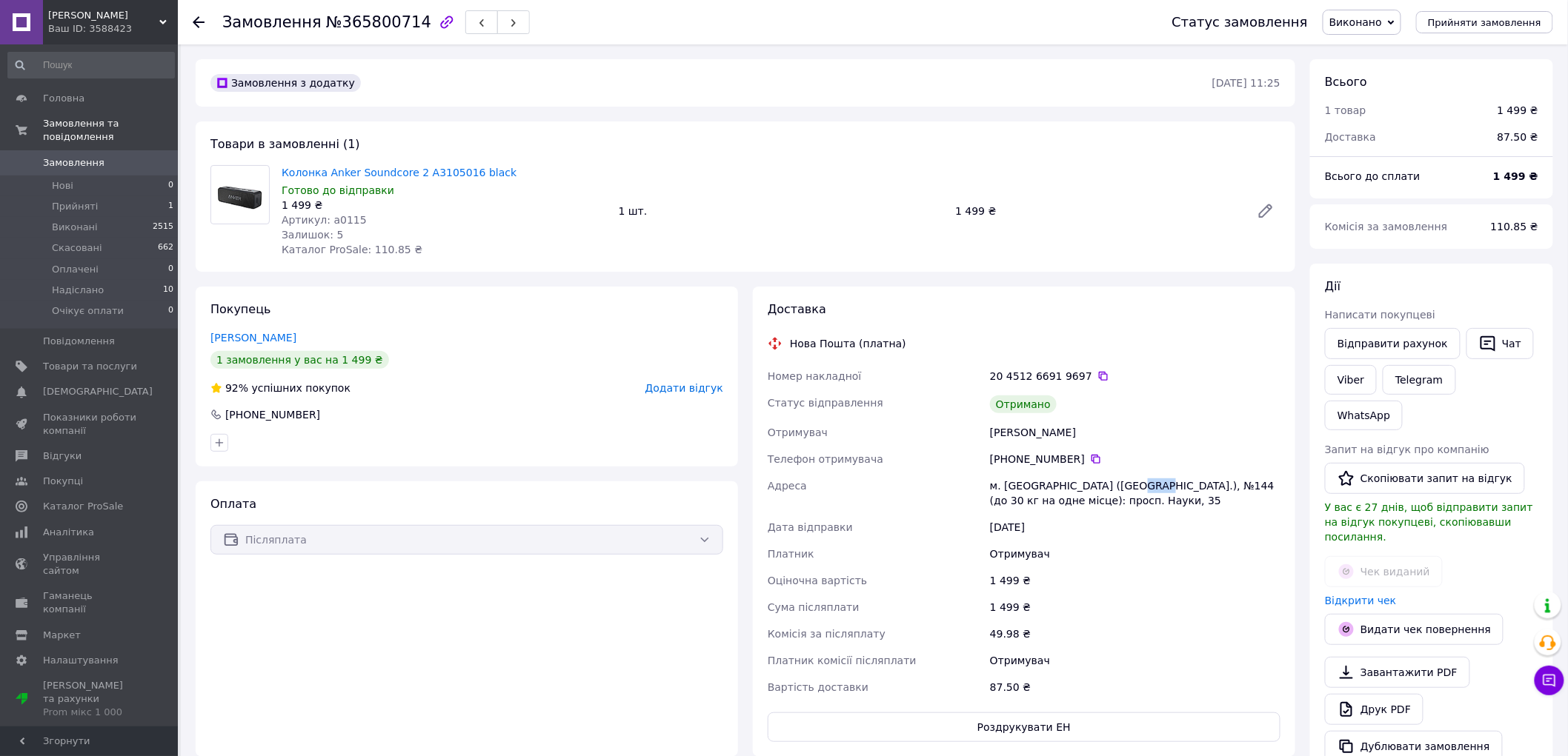
copy div "144"
click at [1090, 459] on icon at bounding box center [1095, 459] width 12 height 12
click at [1008, 430] on div "Колодій Ярослав" at bounding box center [1135, 432] width 297 height 26
copy div "Колодій"
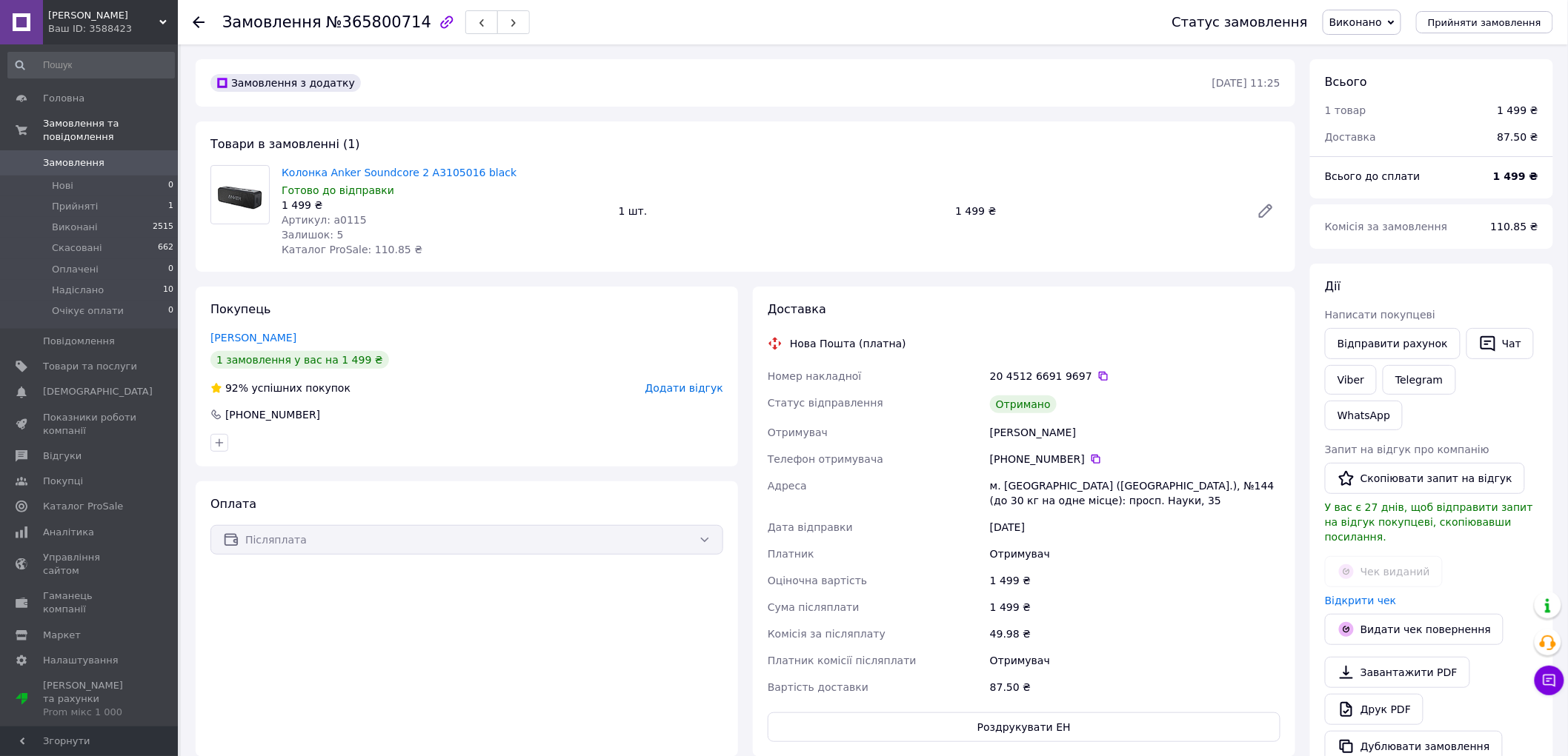
click at [1047, 433] on div "Колодій Ярослав" at bounding box center [1135, 432] width 297 height 26
copy div "Ярослав"
click at [1090, 462] on icon at bounding box center [1095, 459] width 12 height 12
click at [1016, 485] on div "м. [GEOGRAPHIC_DATA] ([GEOGRAPHIC_DATA].), №144 (до 30 кг на одне місце): просп…" at bounding box center [1135, 493] width 297 height 41
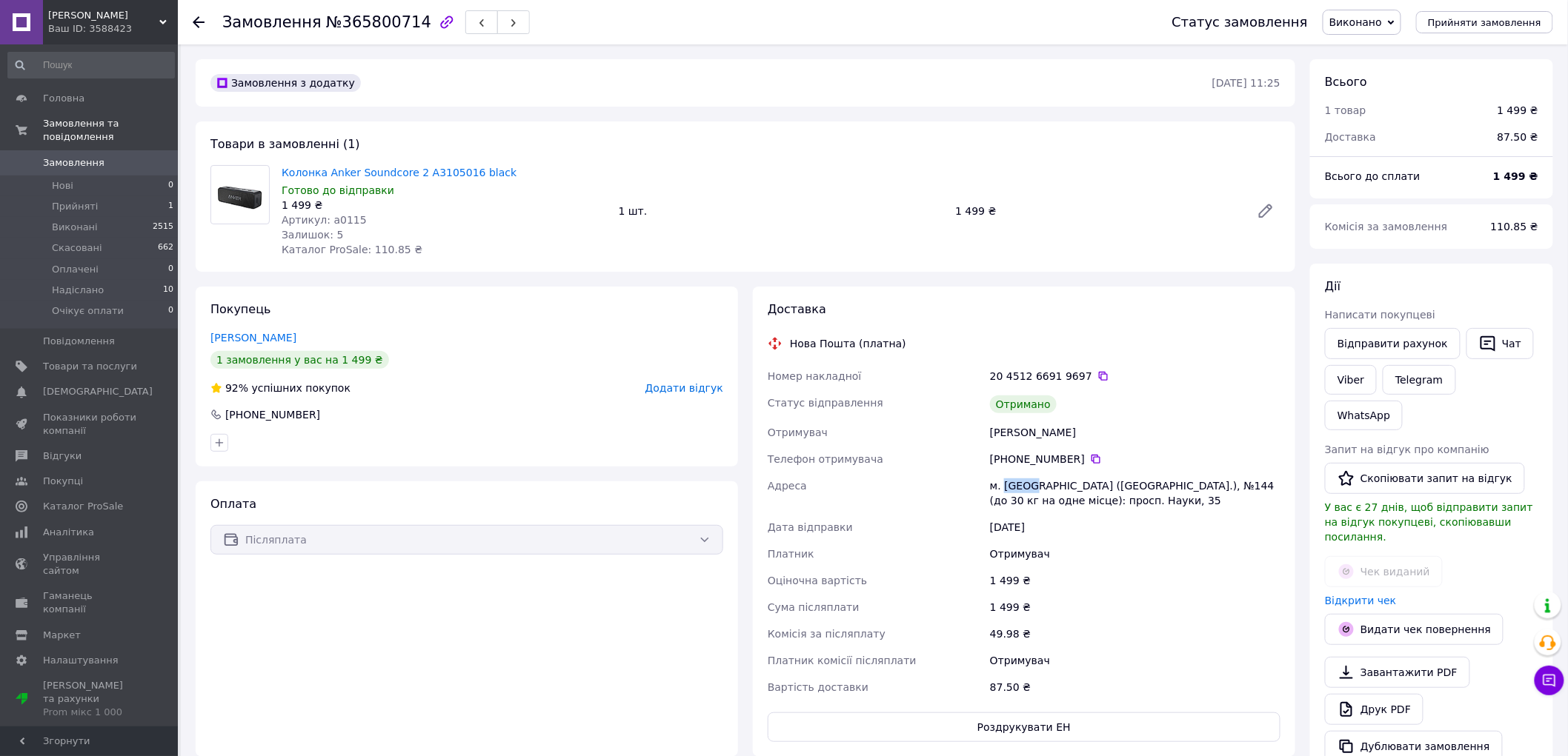
click at [1016, 485] on div "м. [GEOGRAPHIC_DATA] ([GEOGRAPHIC_DATA].), №144 (до 30 кг на одне місце): просп…" at bounding box center [1135, 493] width 297 height 41
copy div "Київ"
click at [1122, 486] on div "м. [GEOGRAPHIC_DATA] ([GEOGRAPHIC_DATA].), №144 (до 30 кг на одне місце): просп…" at bounding box center [1135, 493] width 297 height 41
click at [1122, 487] on div "м. [GEOGRAPHIC_DATA] ([GEOGRAPHIC_DATA].), №144 (до 30 кг на одне місце): просп…" at bounding box center [1135, 493] width 297 height 41
copy div "144"
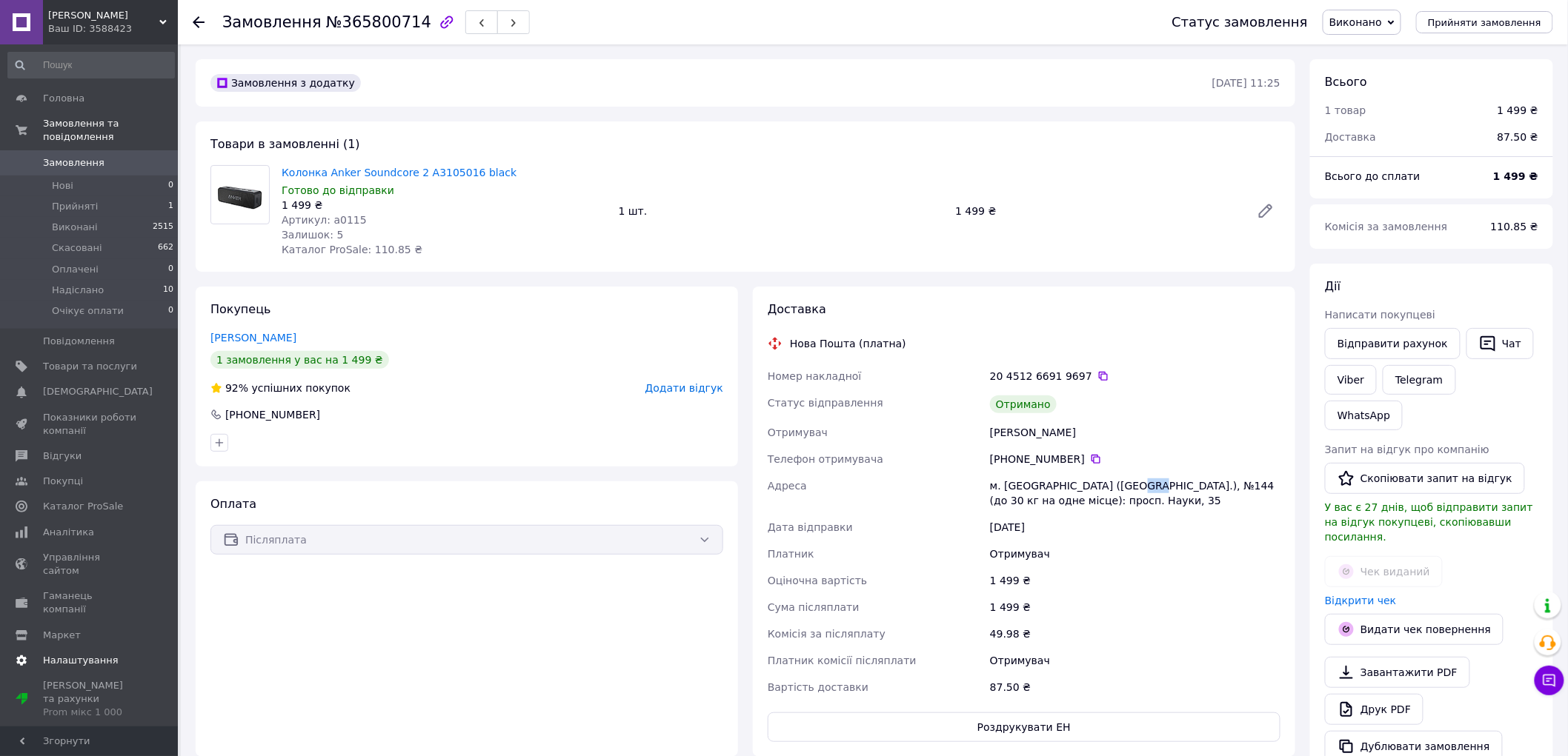
click at [70, 654] on span "Налаштування" at bounding box center [80, 660] width 76 height 13
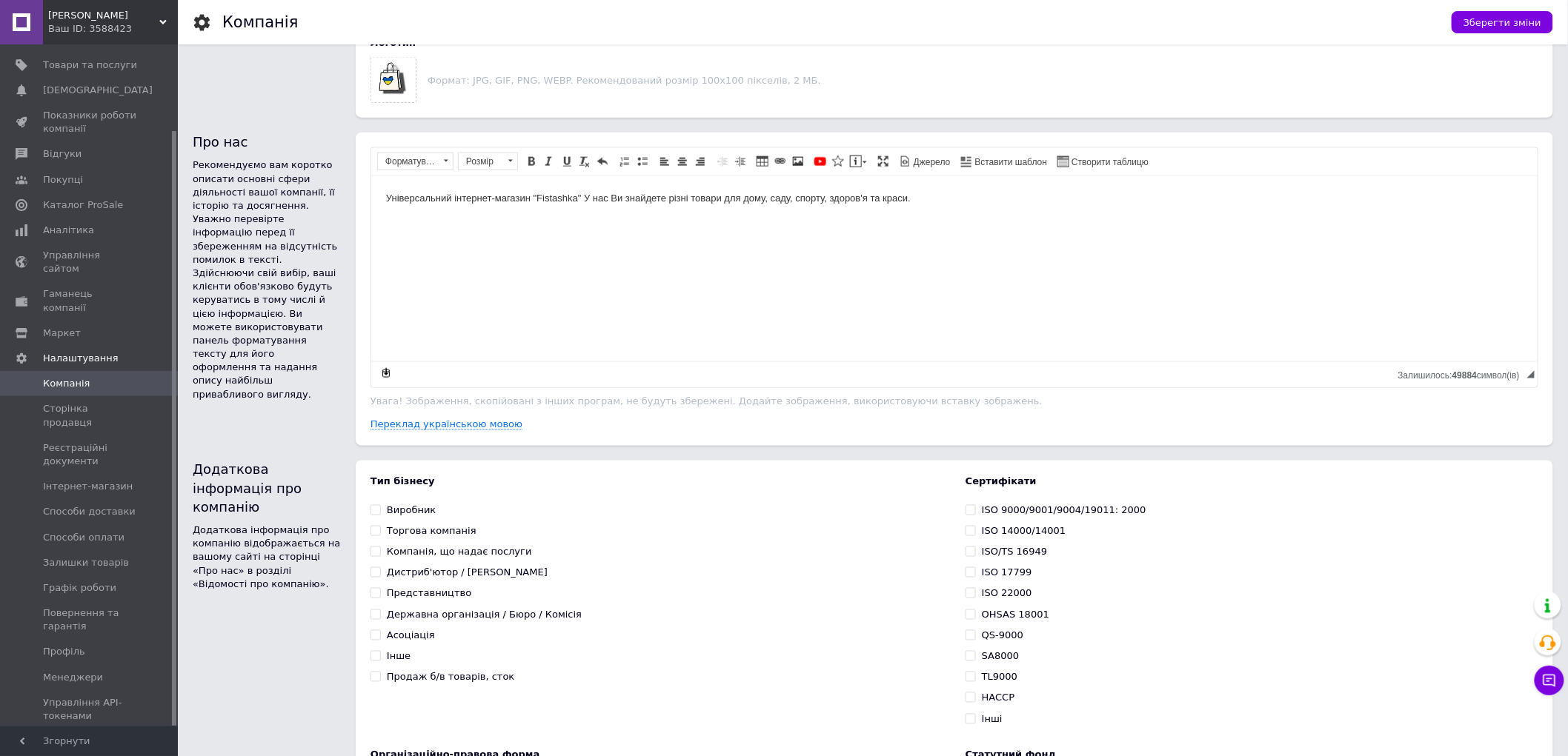
scroll to position [740, 0]
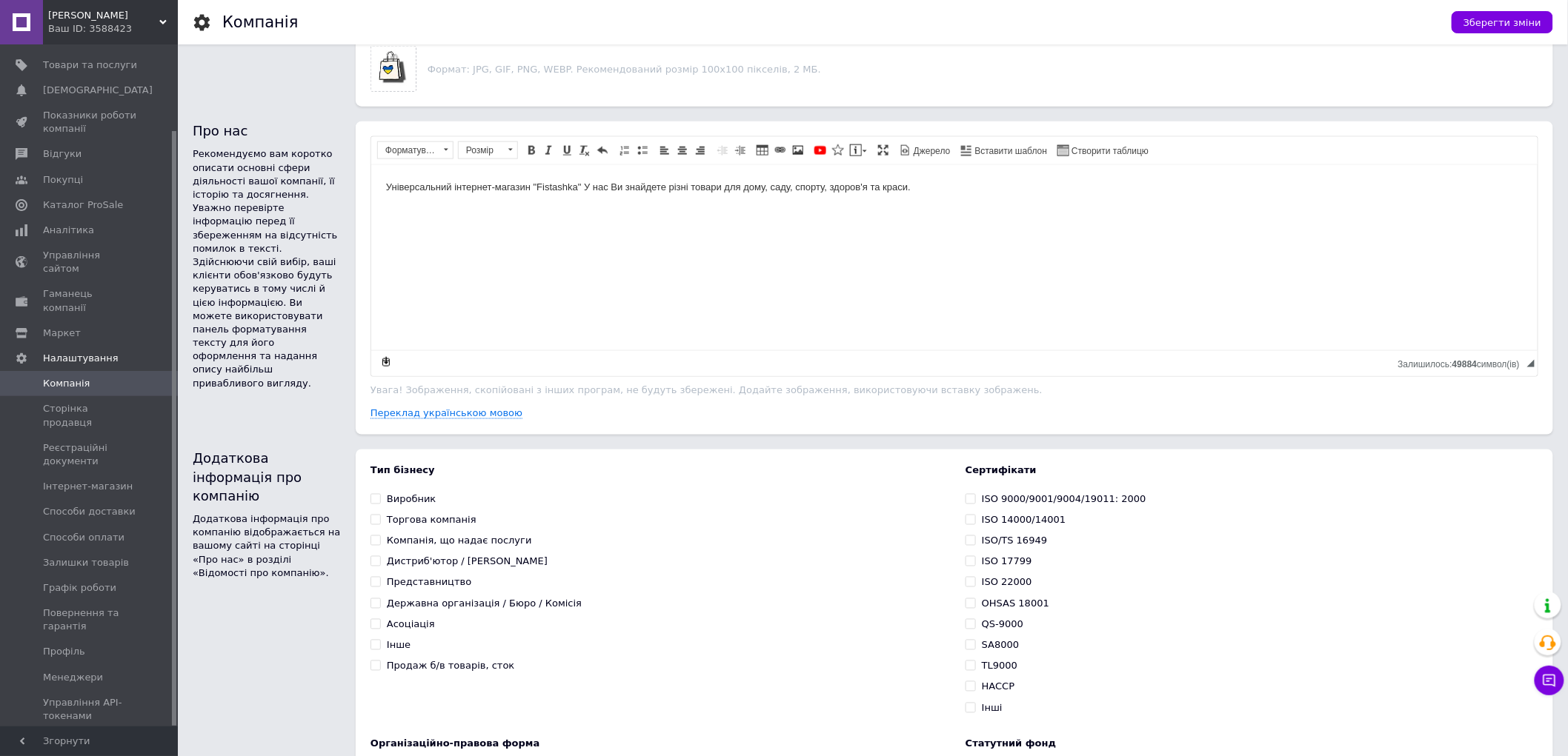
click at [61, 735] on span "Тарифи та рахунки Prom мікс 1 000" at bounding box center [90, 755] width 94 height 40
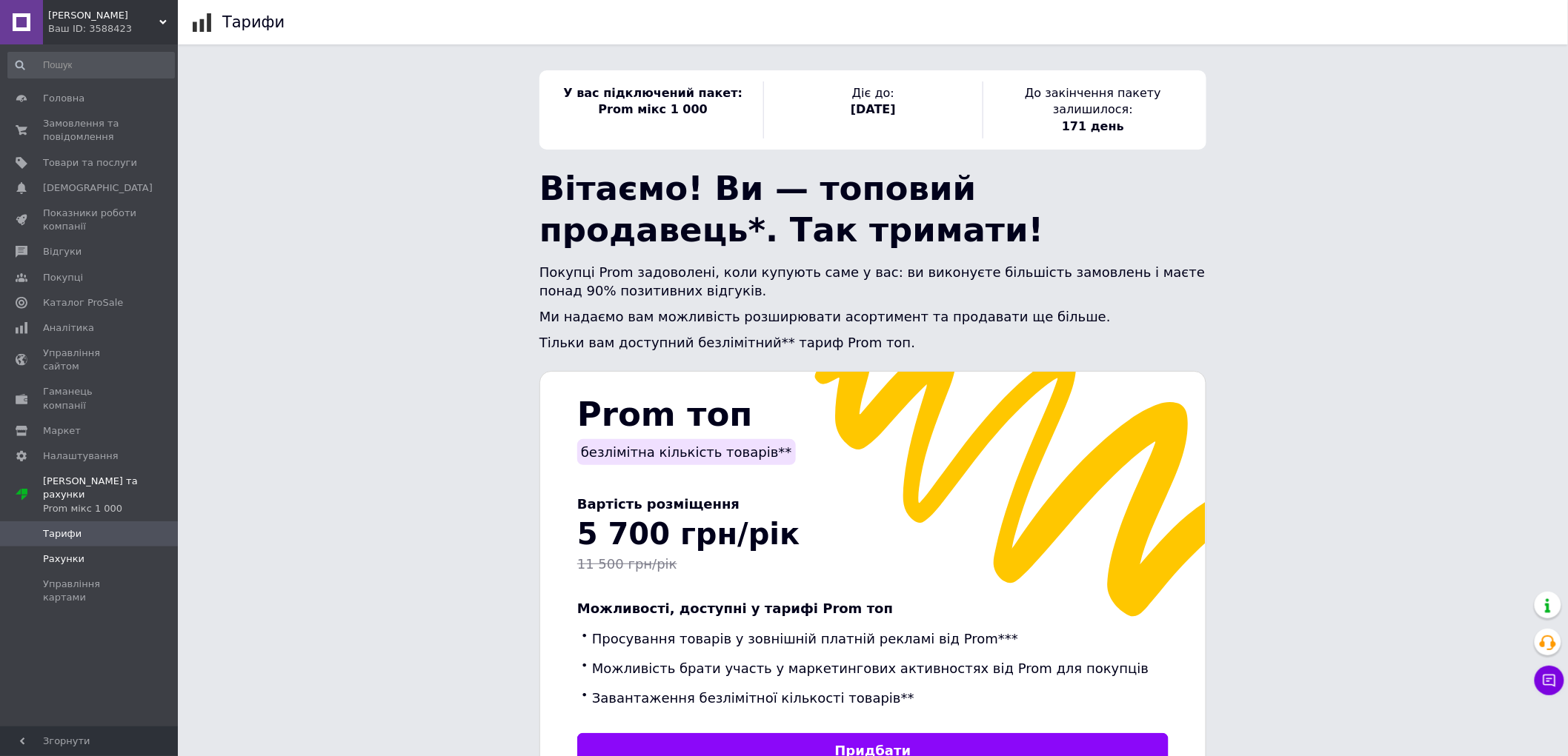
click at [59, 553] on span "Рахунки" at bounding box center [63, 559] width 41 height 13
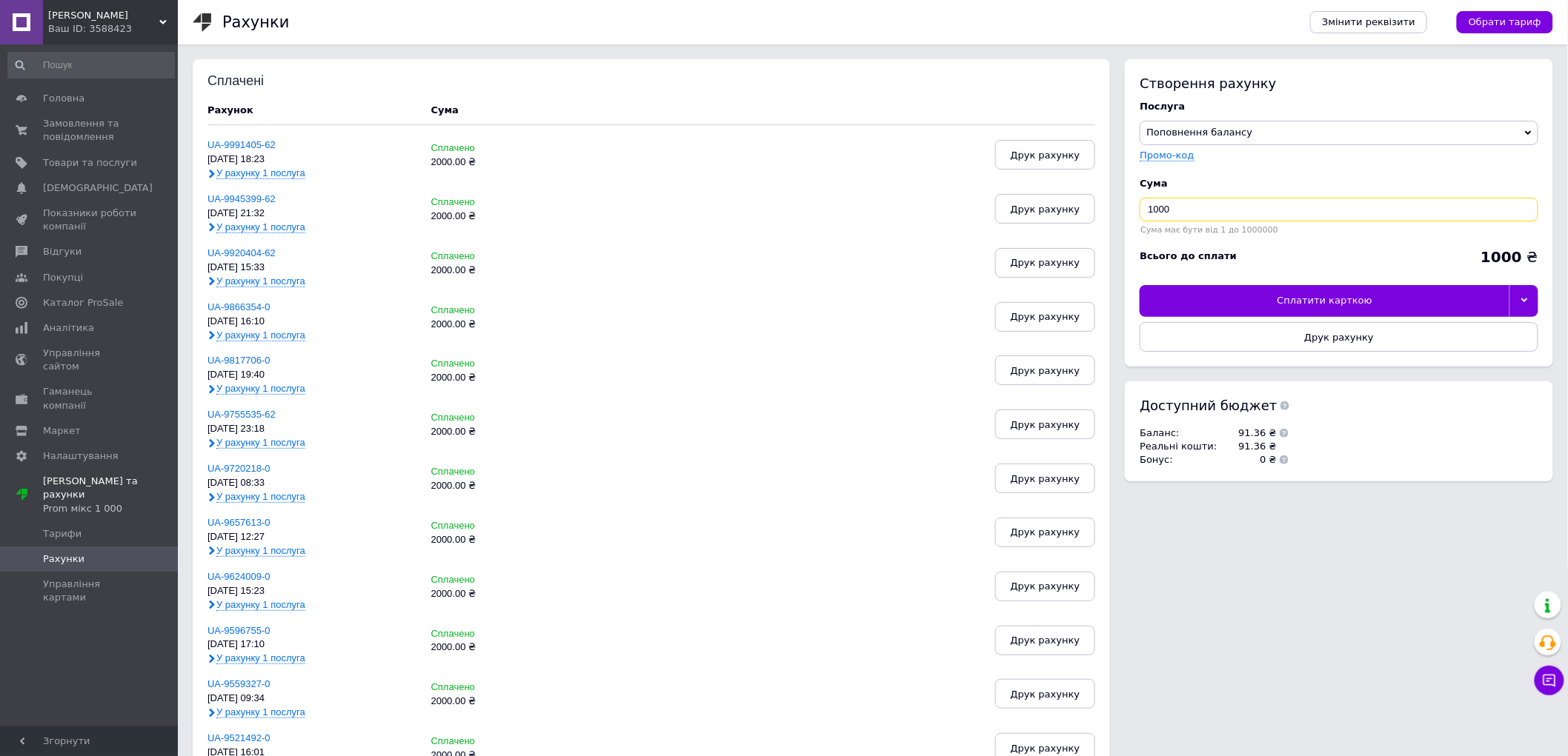
drag, startPoint x: 1154, startPoint y: 209, endPoint x: 1146, endPoint y: 209, distance: 8.0
click at [1146, 209] on input "1000" at bounding box center [1339, 209] width 399 height 23
type input "2000"
click at [1534, 297] on div at bounding box center [1524, 301] width 29 height 31
click at [1196, 332] on div "Інші способи оплати" at bounding box center [1339, 334] width 382 height 13
